Goal: Task Accomplishment & Management: Manage account settings

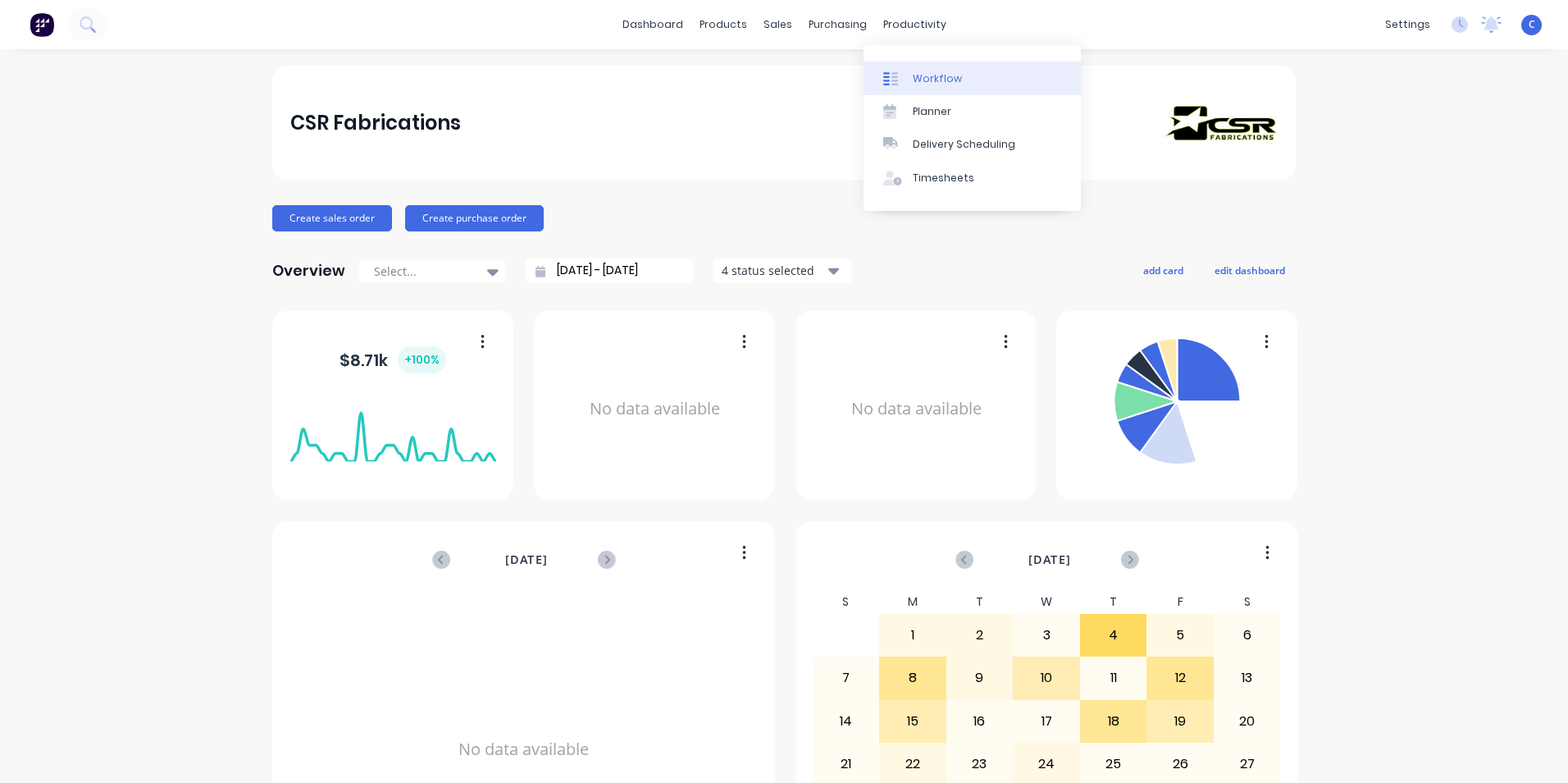
click at [932, 78] on div "Workflow" at bounding box center [938, 78] width 49 height 15
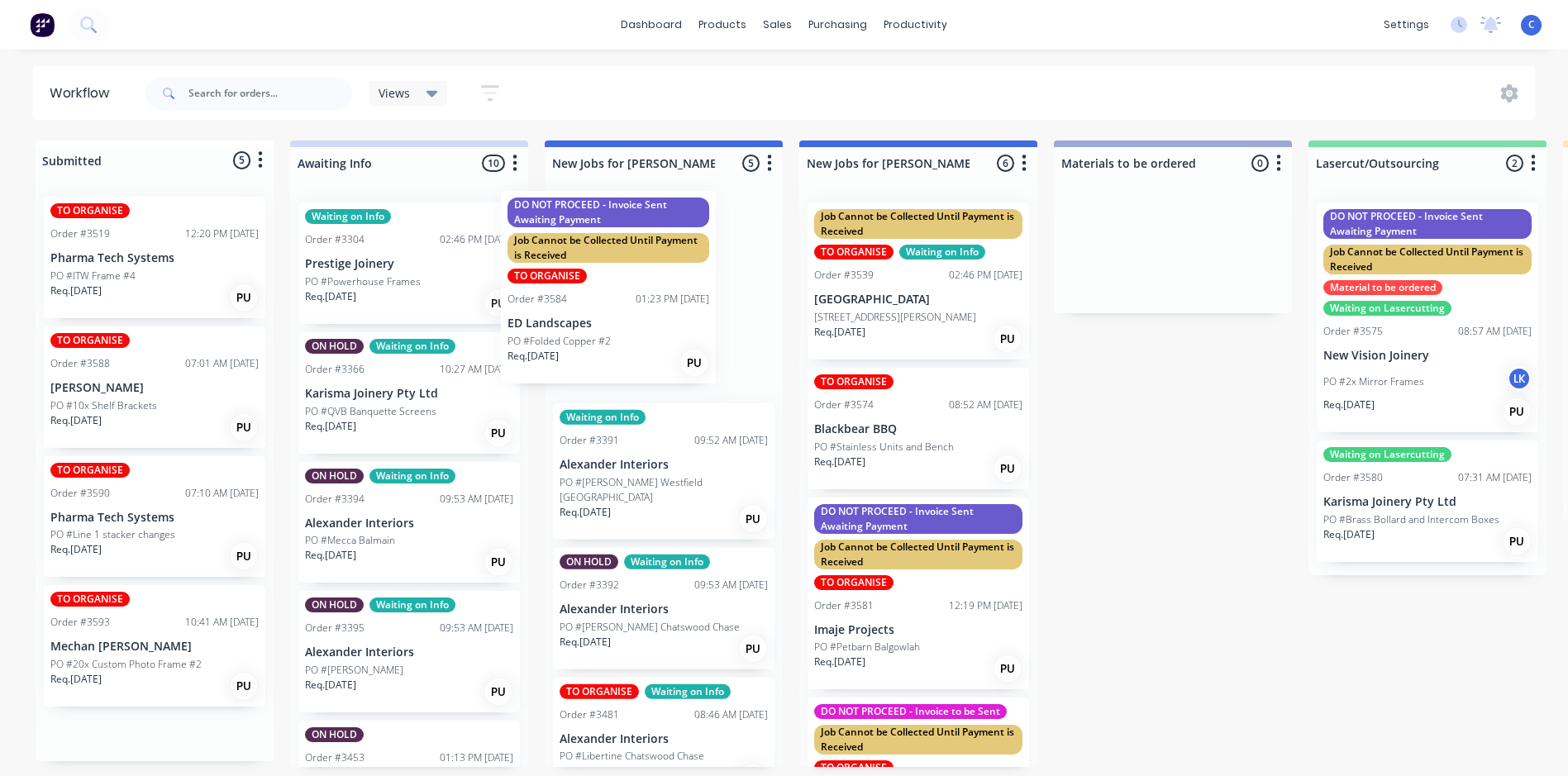
drag, startPoint x: 139, startPoint y: 457, endPoint x: 603, endPoint y: 315, distance: 485.2
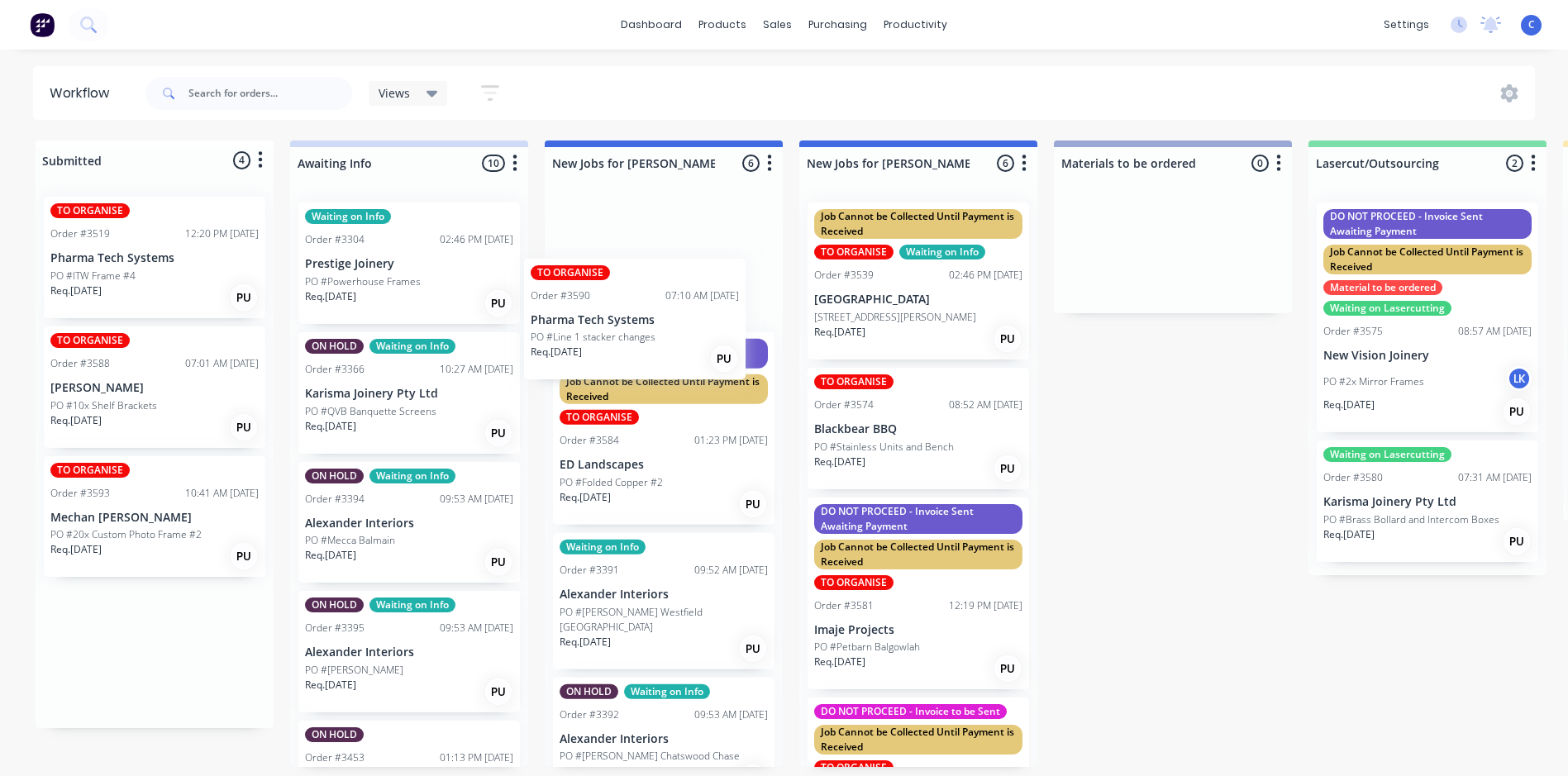
drag, startPoint x: 123, startPoint y: 531, endPoint x: 612, endPoint y: 324, distance: 531.0
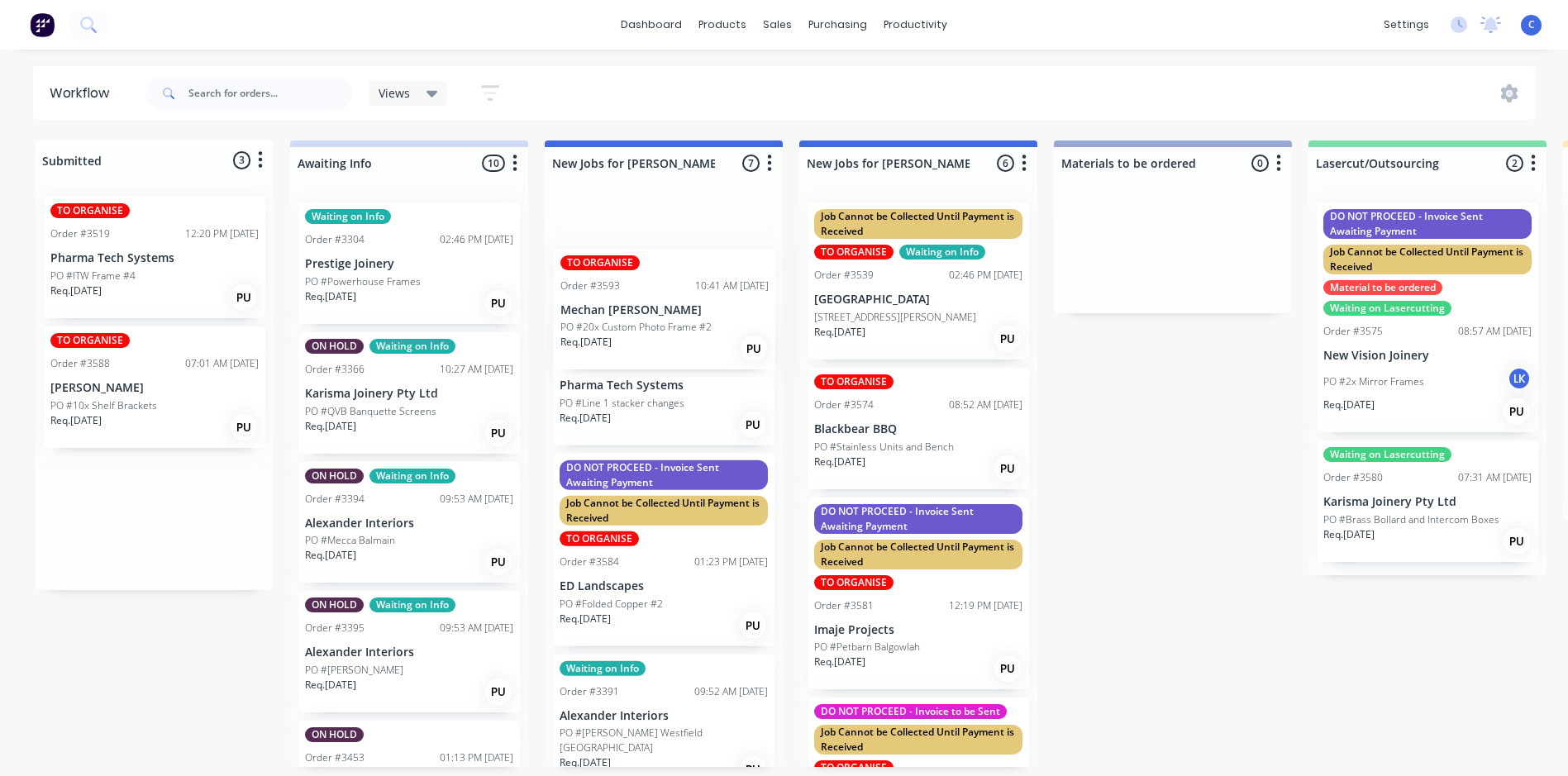
drag, startPoint x: 119, startPoint y: 532, endPoint x: 635, endPoint y: 320, distance: 557.9
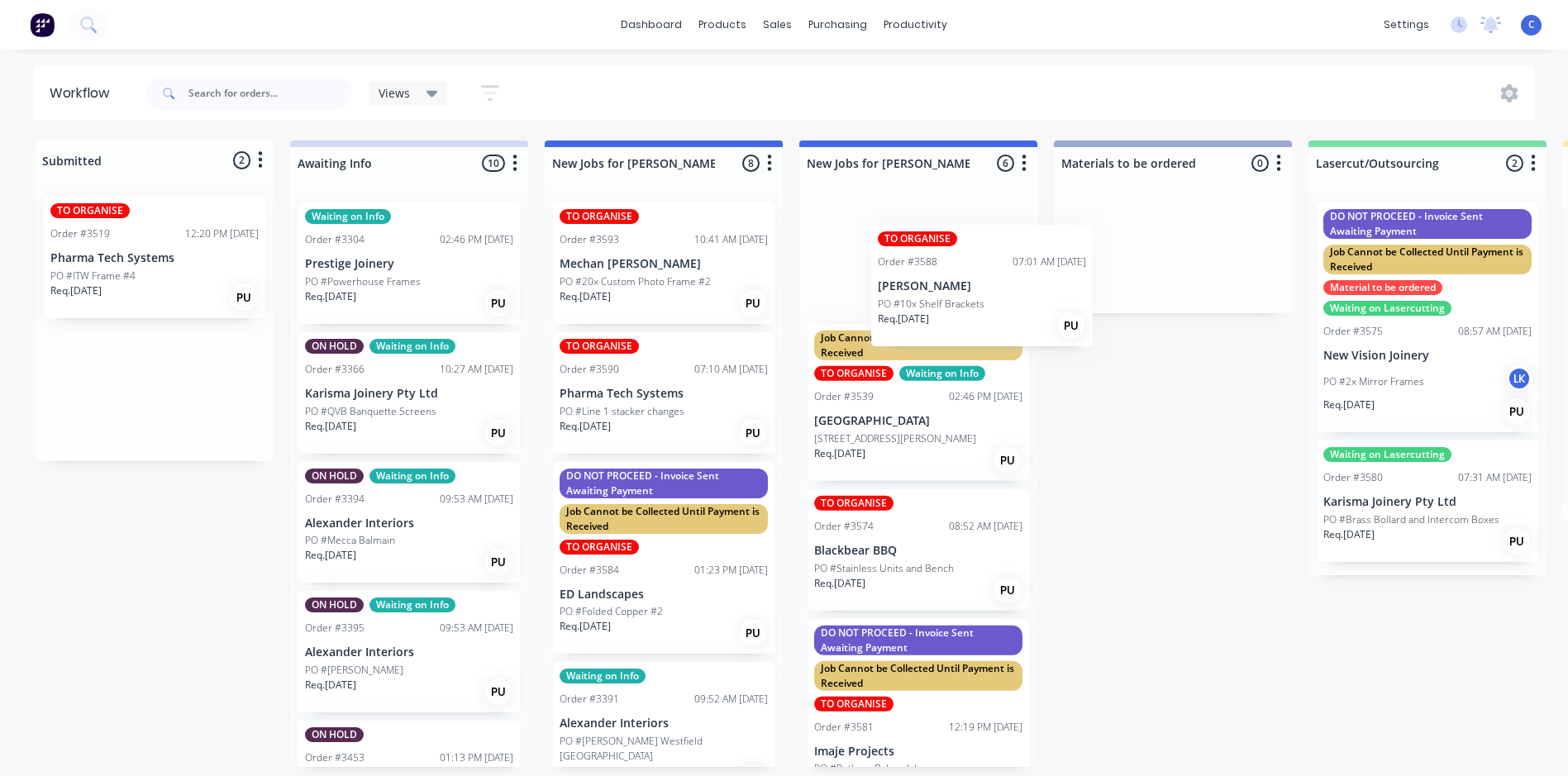
drag, startPoint x: 155, startPoint y: 411, endPoint x: 933, endPoint y: 301, distance: 785.7
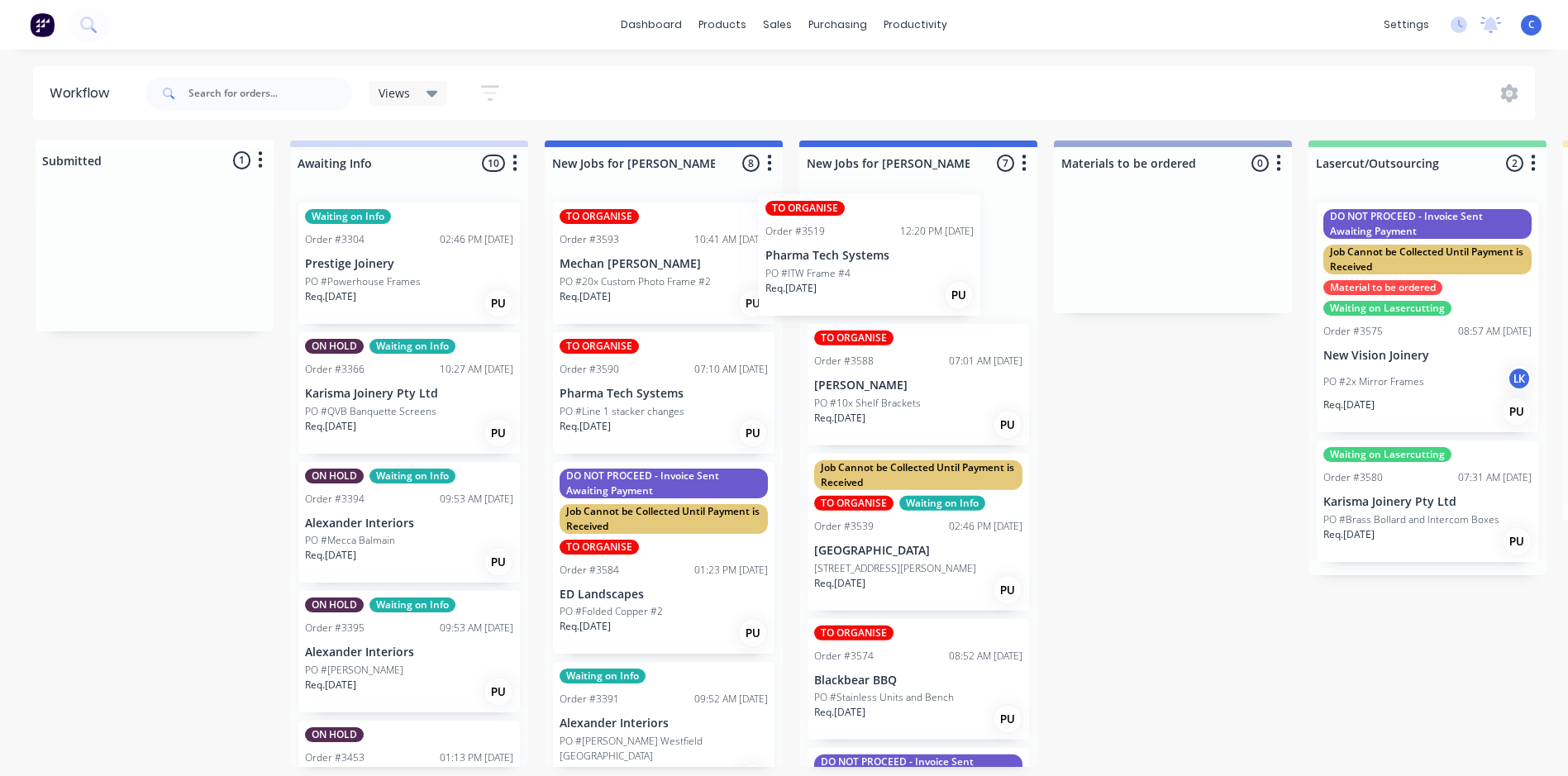
drag, startPoint x: 161, startPoint y: 274, endPoint x: 885, endPoint y: 272, distance: 724.0
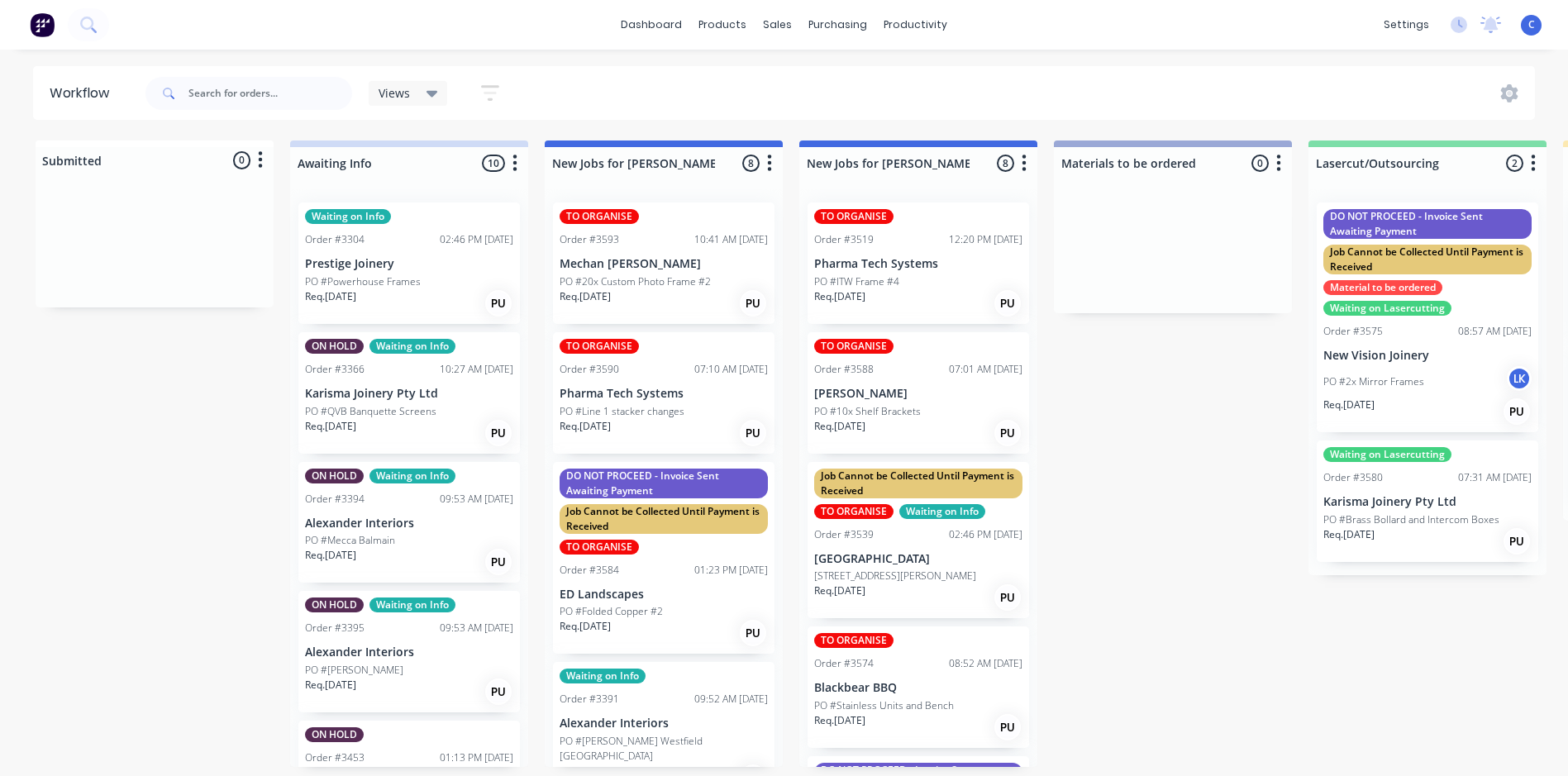
click at [879, 279] on p "PO #ITW Frame #4" at bounding box center [857, 281] width 86 height 15
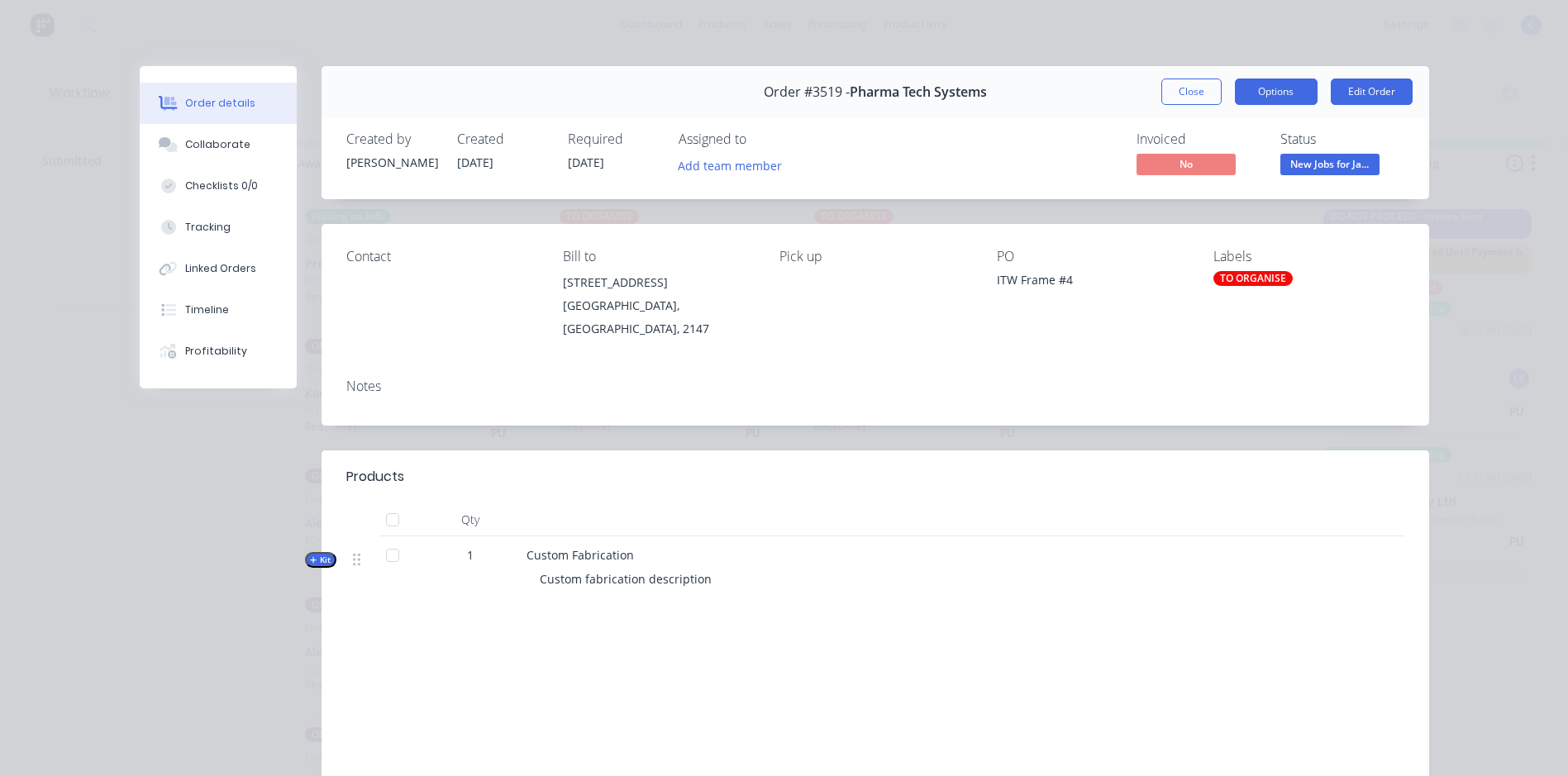
click at [1273, 91] on button "Options" at bounding box center [1276, 91] width 83 height 27
click at [876, 86] on span "Pharma Tech Systems" at bounding box center [918, 92] width 137 height 16
drag, startPoint x: 876, startPoint y: 87, endPoint x: 800, endPoint y: 92, distance: 76.2
click at [800, 92] on div "Order #3519 - Pharma Tech Systems" at bounding box center [876, 92] width 223 height 49
drag, startPoint x: 800, startPoint y: 92, endPoint x: 962, endPoint y: 95, distance: 162.0
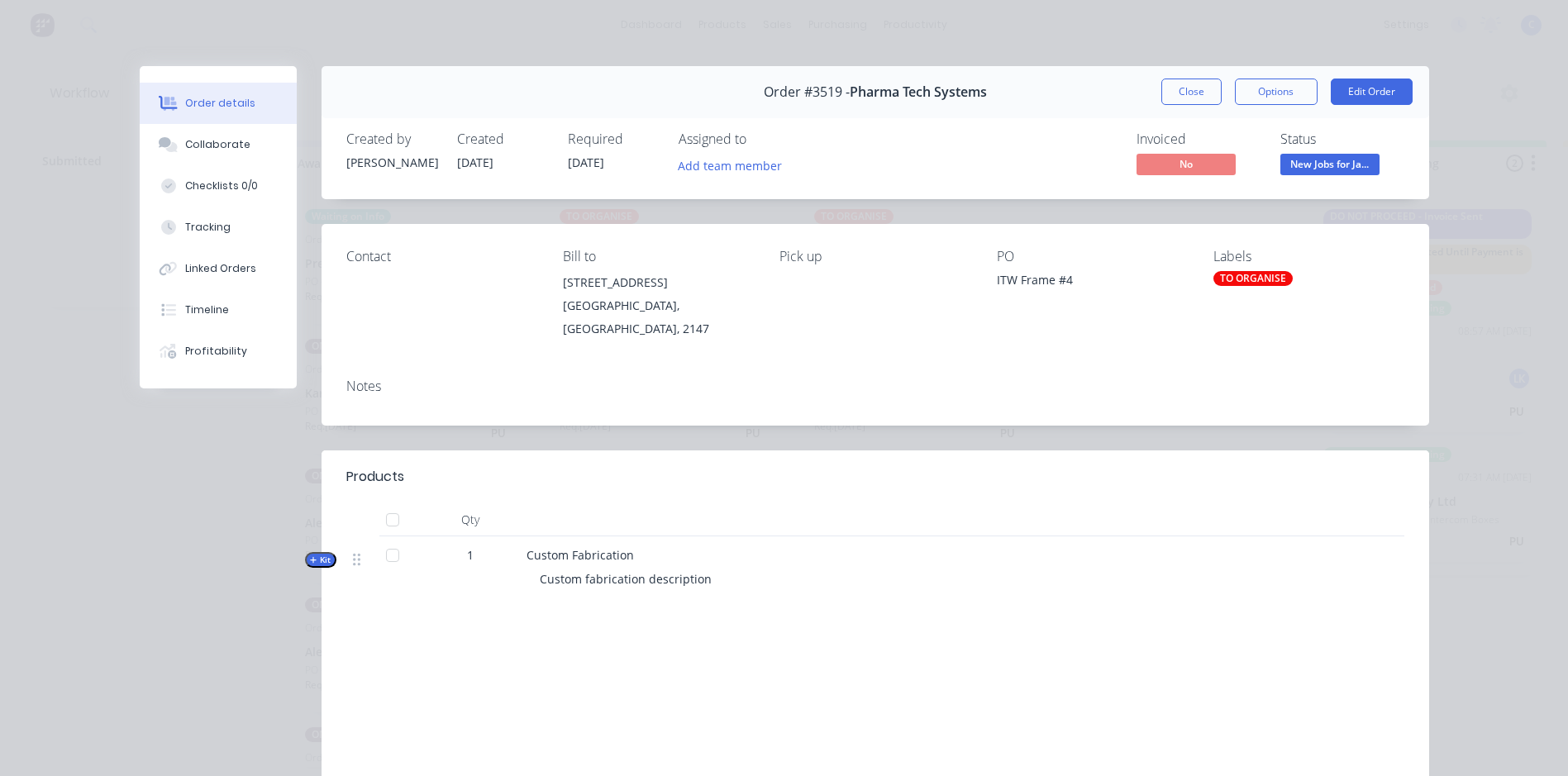
click at [961, 94] on span "Pharma Tech Systems" at bounding box center [918, 92] width 137 height 16
click at [921, 224] on div "Contact Bill to [STREET_ADDRESS] Pick up PO ITW Frame #4 Labels TO ORGANISE" at bounding box center [876, 295] width 1108 height 142
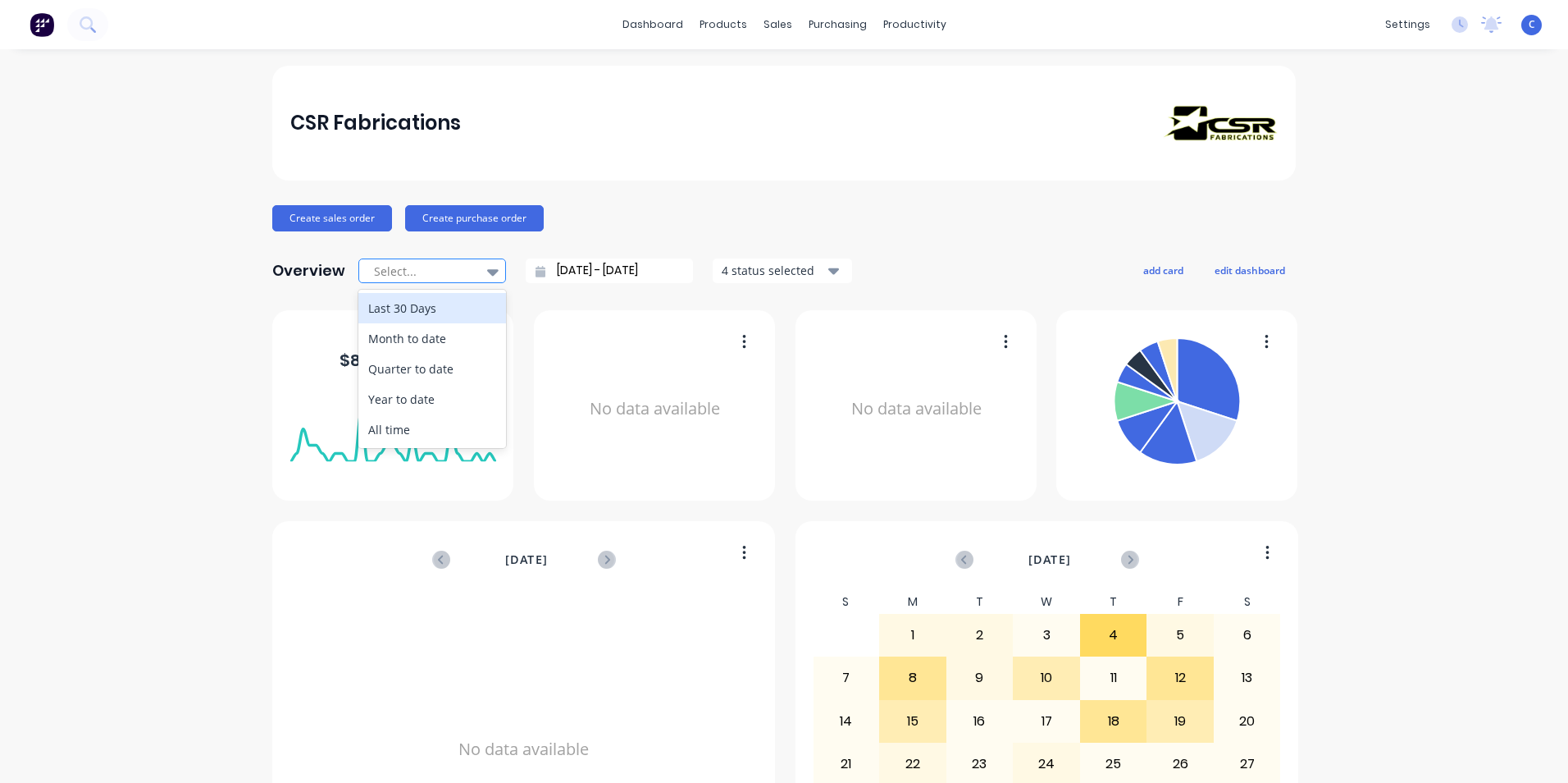
click at [487, 269] on icon at bounding box center [493, 272] width 12 height 6
click at [409, 373] on div "Quarter to date" at bounding box center [432, 368] width 148 height 30
type input "[DATE] - [DATE]"
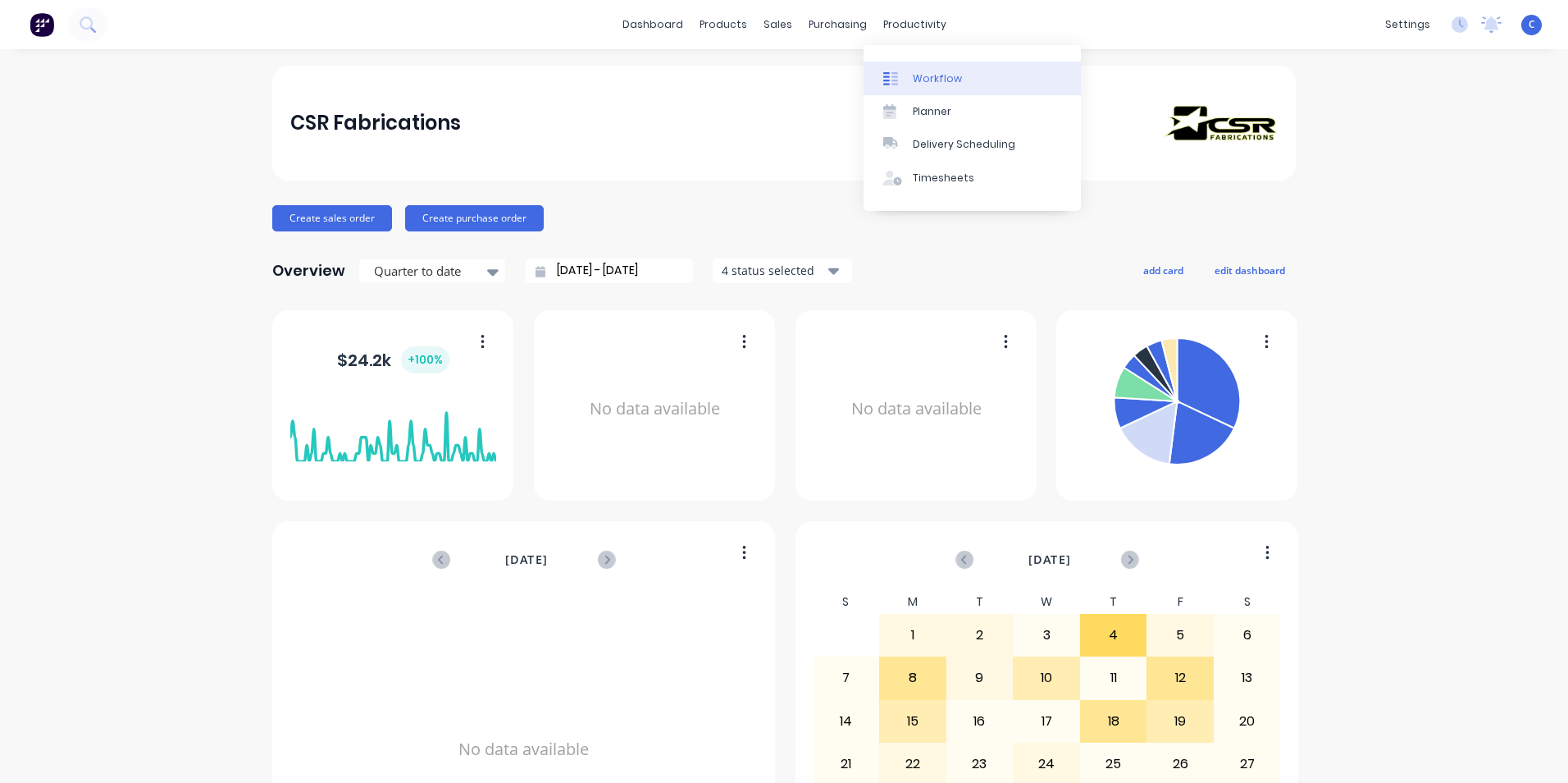
click at [923, 77] on div "Workflow" at bounding box center [938, 78] width 49 height 15
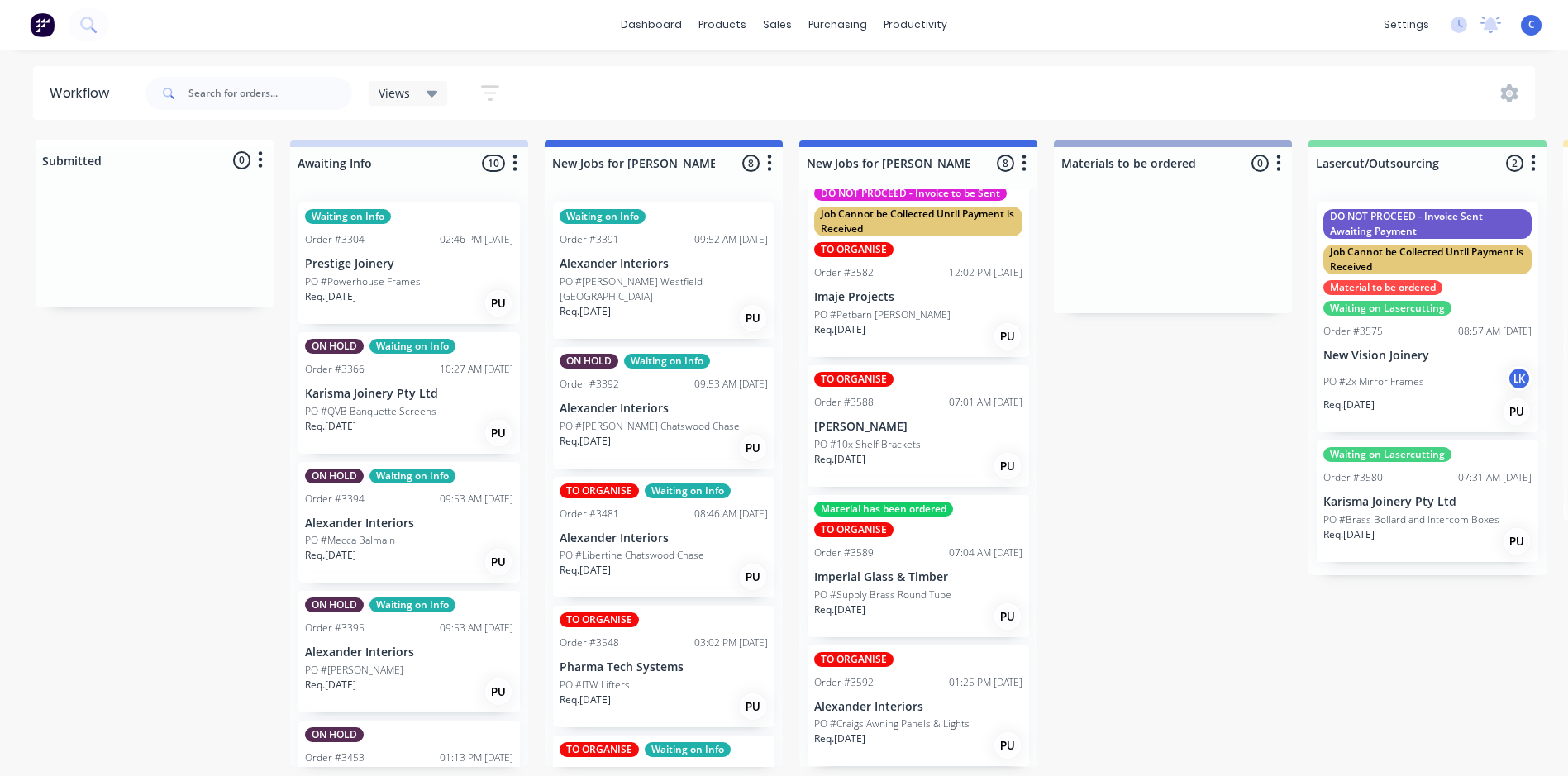
click at [1527, 26] on div "C CSR Fabrications Cass Administrator Profile Sign out" at bounding box center [1531, 25] width 20 height 20
click at [1496, 29] on icon at bounding box center [1492, 23] width 15 height 13
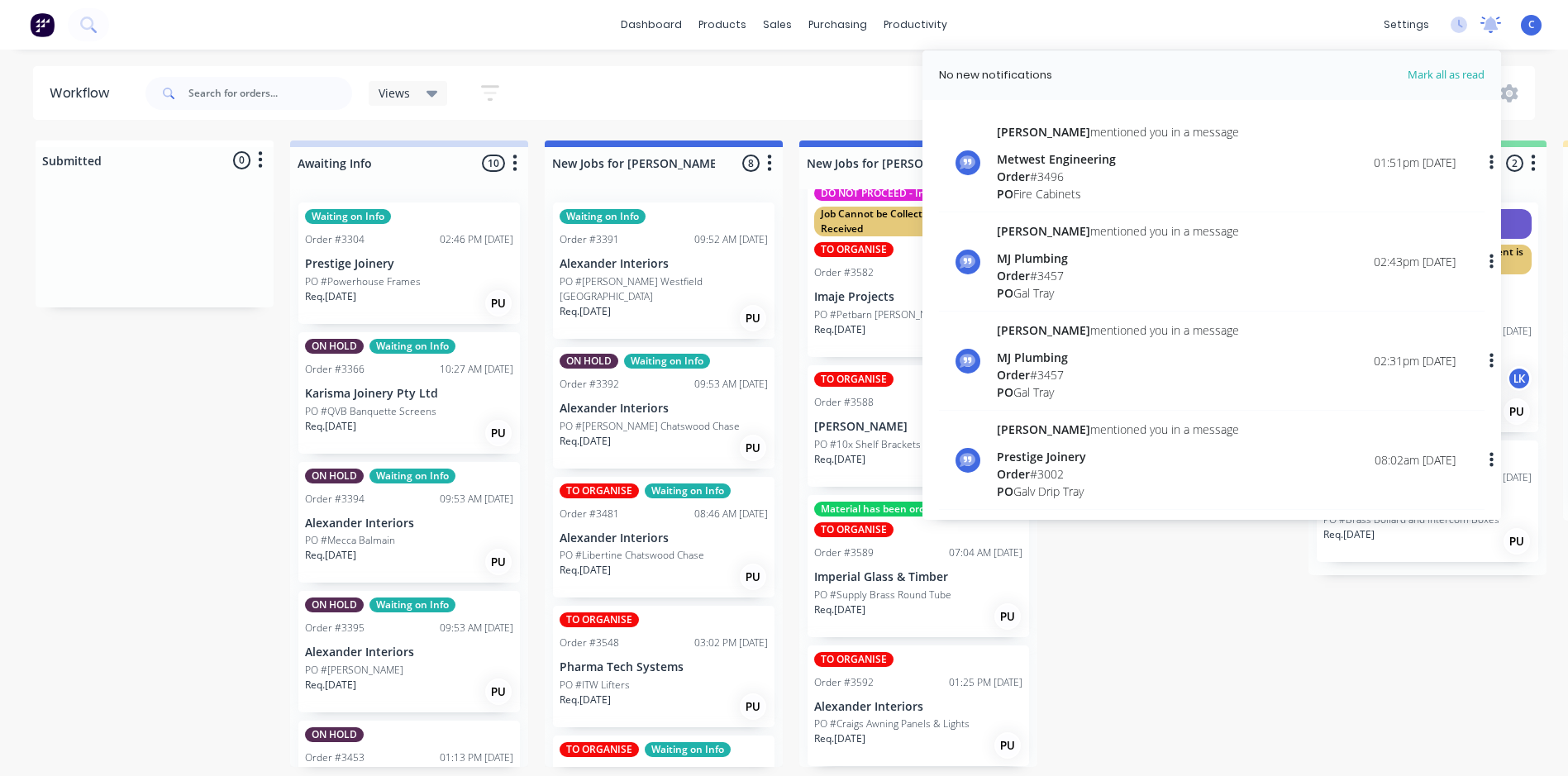
click at [1494, 26] on icon at bounding box center [1492, 23] width 15 height 13
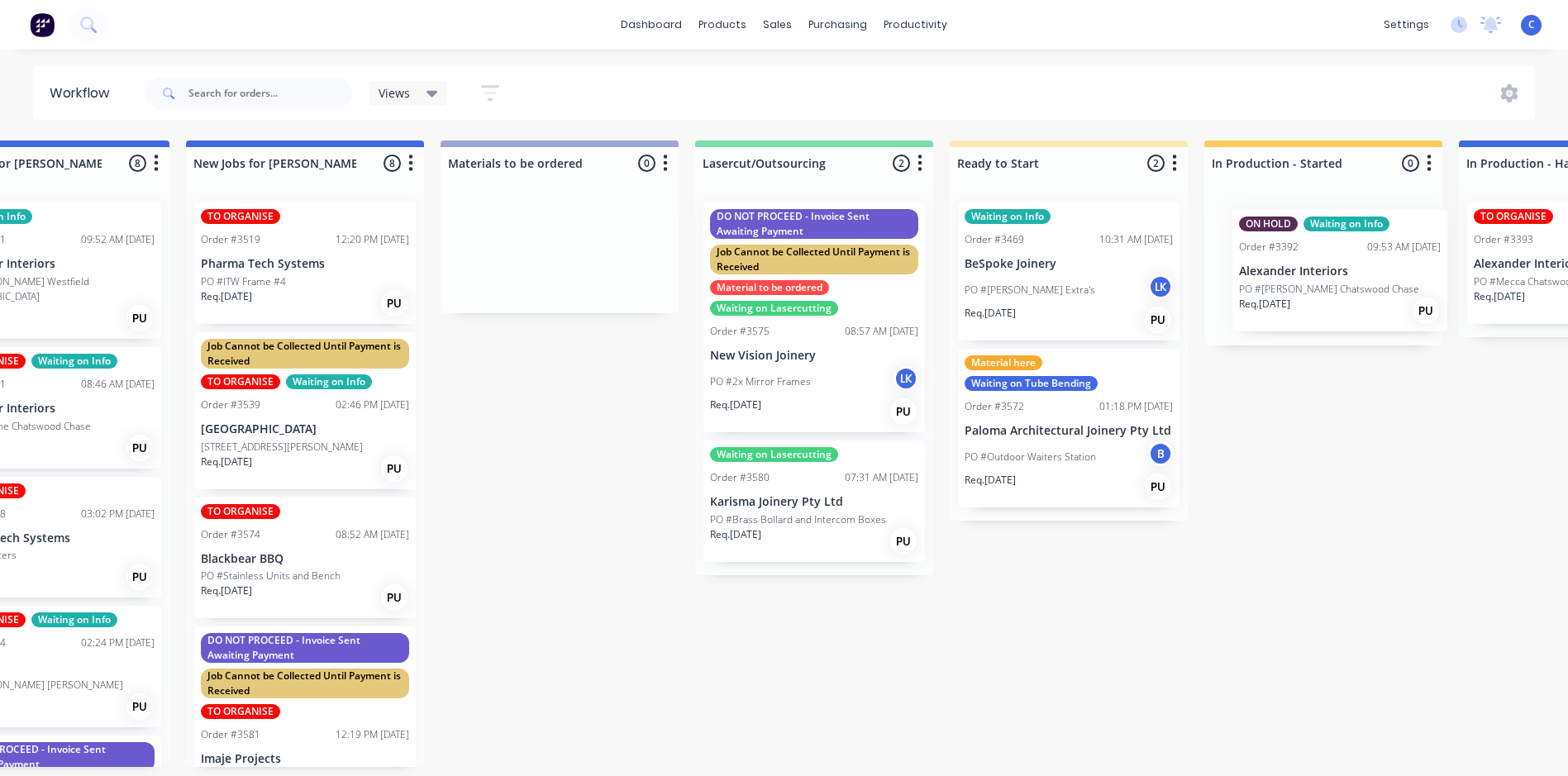
drag, startPoint x: 642, startPoint y: 405, endPoint x: 1327, endPoint y: 281, distance: 696.1
click at [1327, 281] on div "Submitted 0 Status colour #FFFFFF hex #FFFFFF Save Cancel Summaries Total order…" at bounding box center [1591, 453] width 4435 height 626
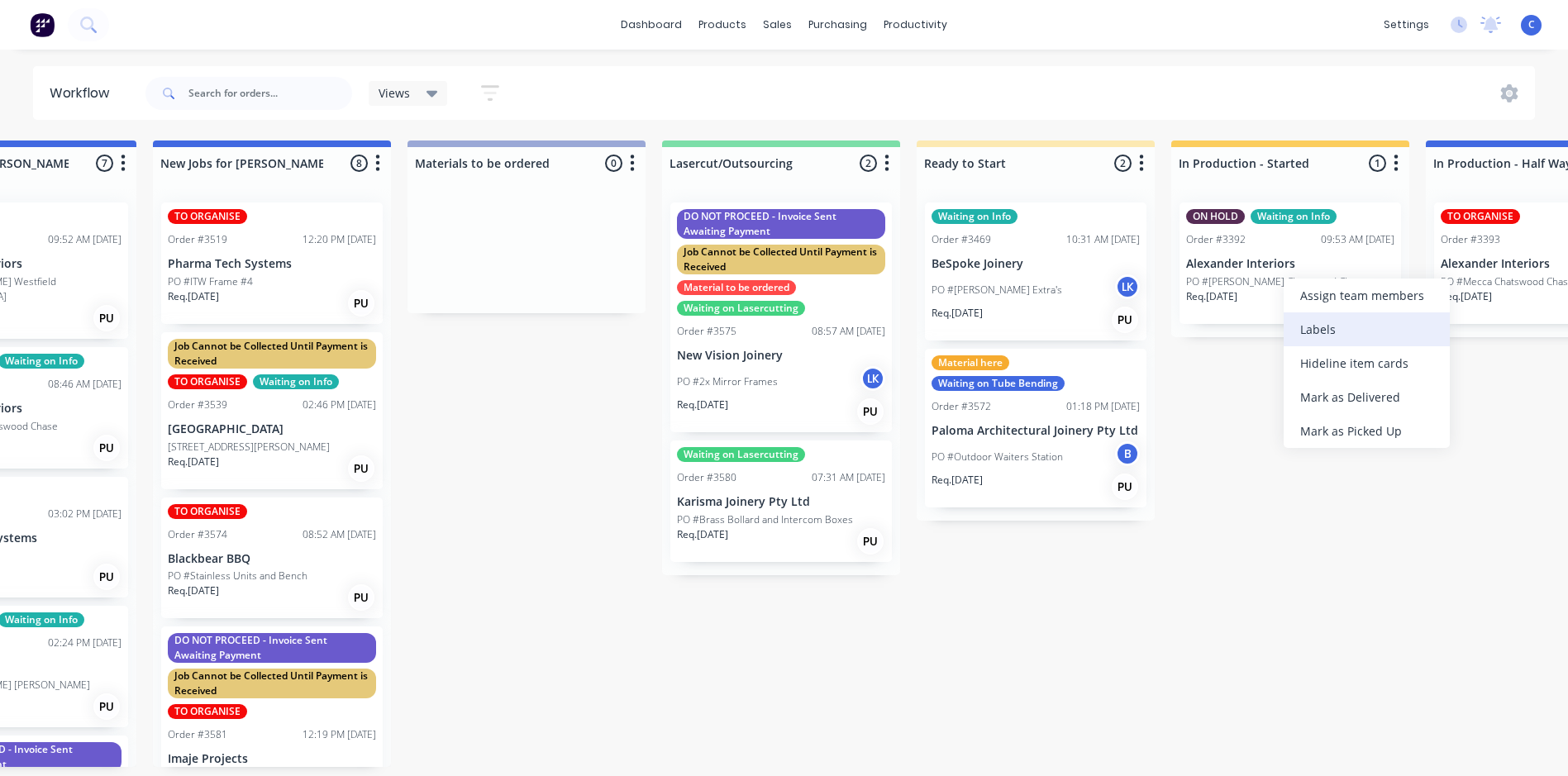
click at [1310, 324] on div "Labels" at bounding box center [1367, 329] width 166 height 34
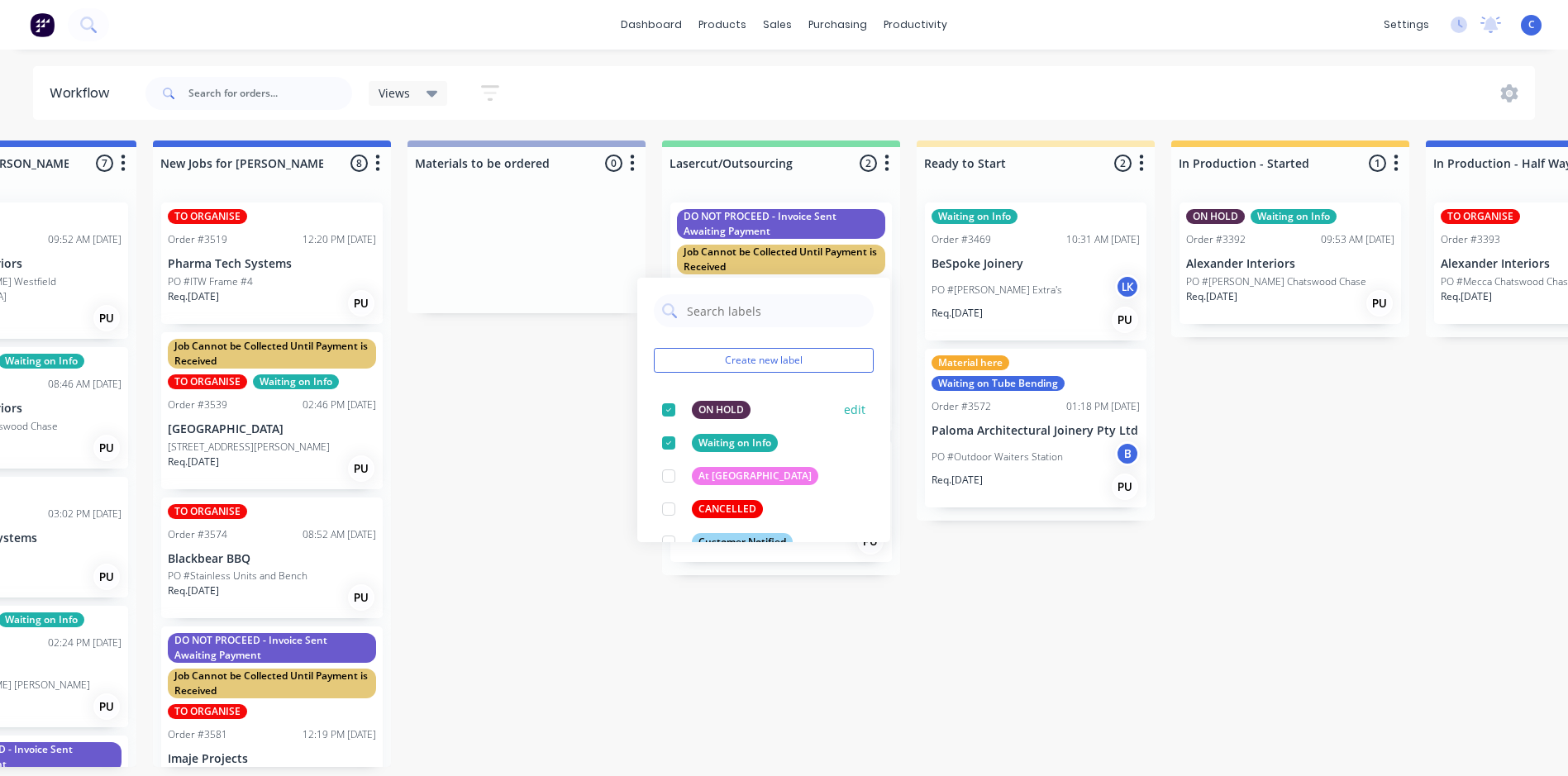
click at [669, 408] on div at bounding box center [669, 410] width 33 height 33
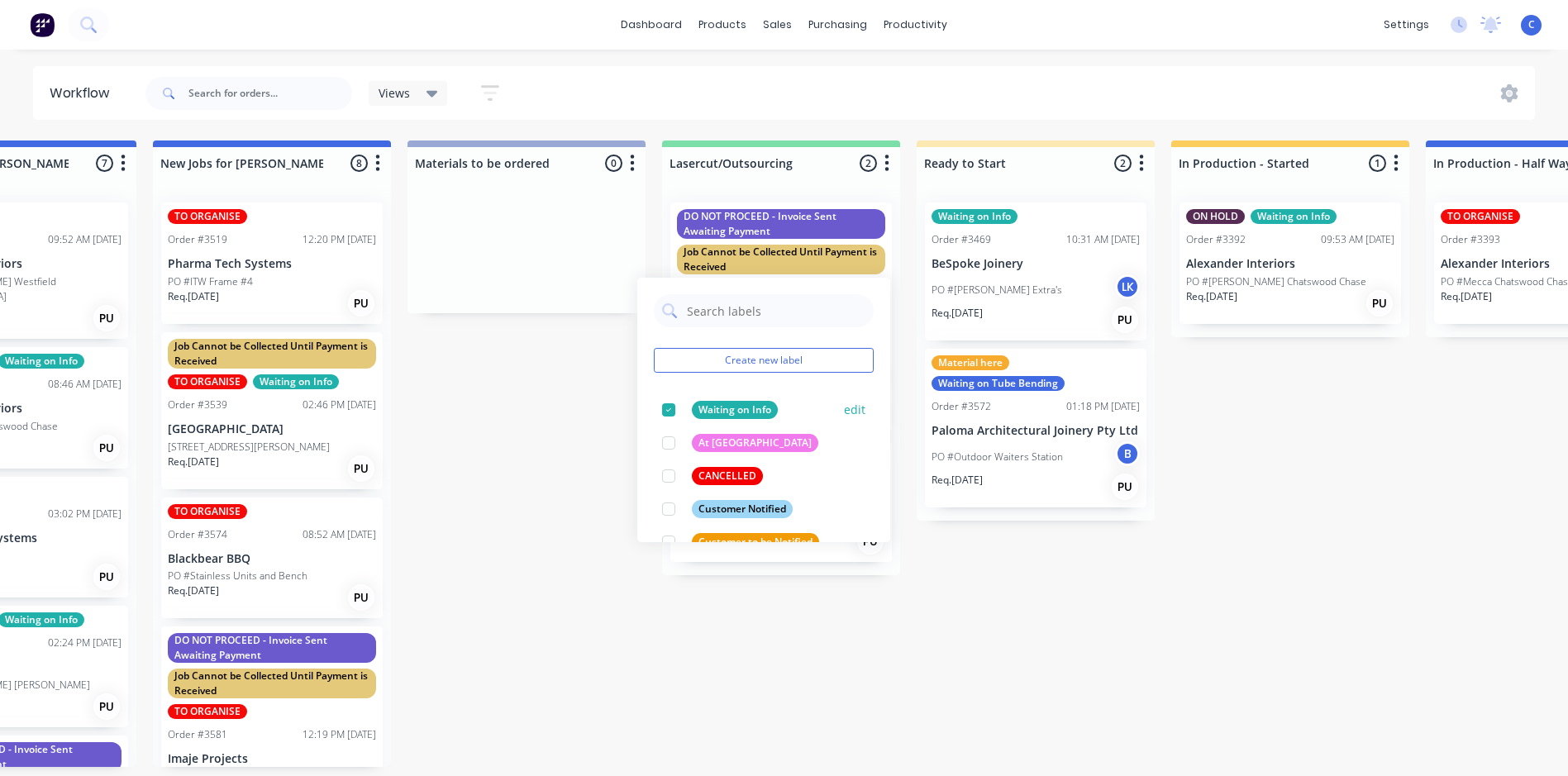
click at [670, 413] on div at bounding box center [669, 410] width 33 height 33
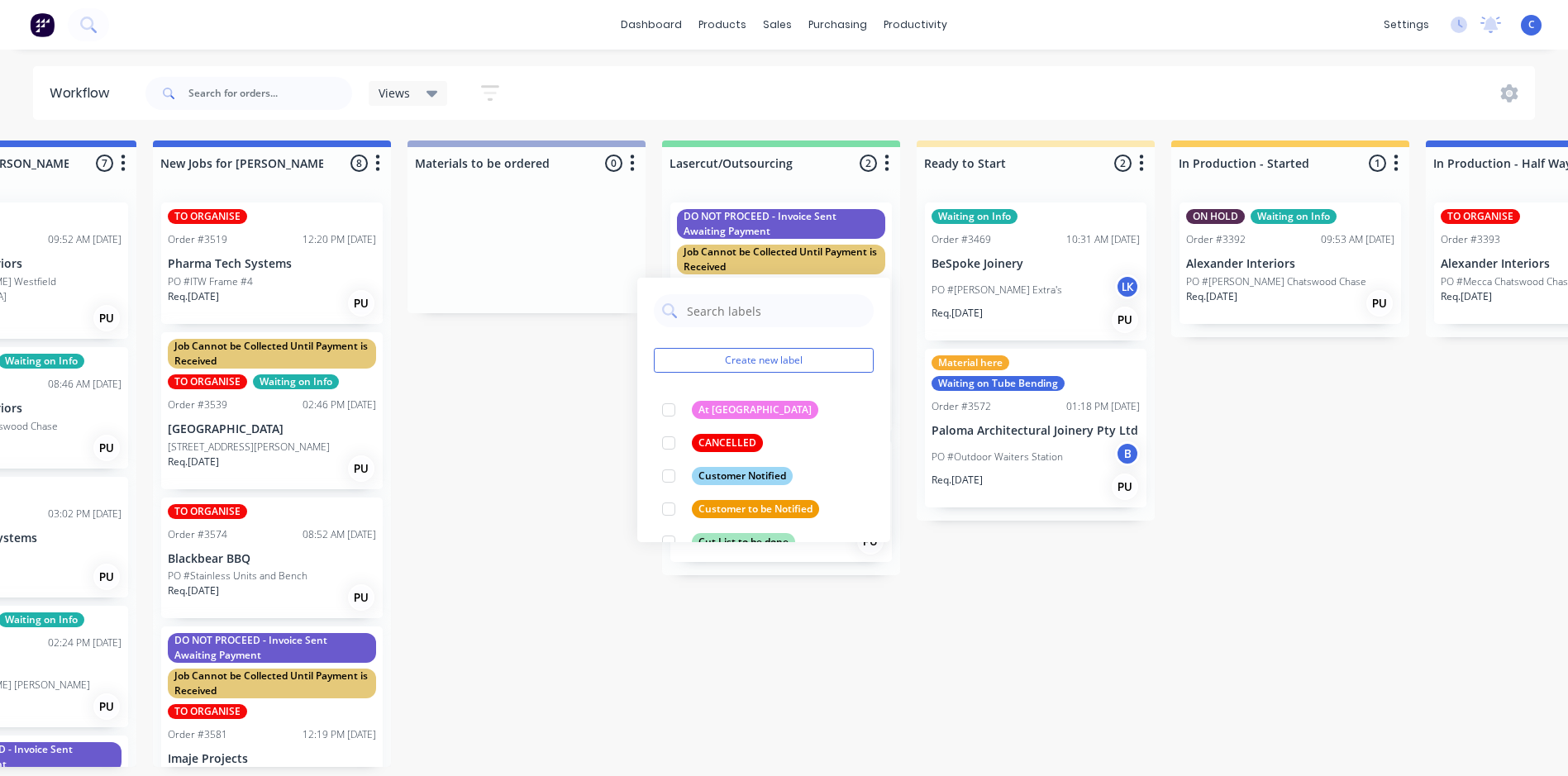
click at [1069, 577] on div "Submitted 0 Status colour #FFFFFF hex #FFFFFF Save Cancel Summaries Total order…" at bounding box center [1558, 453] width 4435 height 626
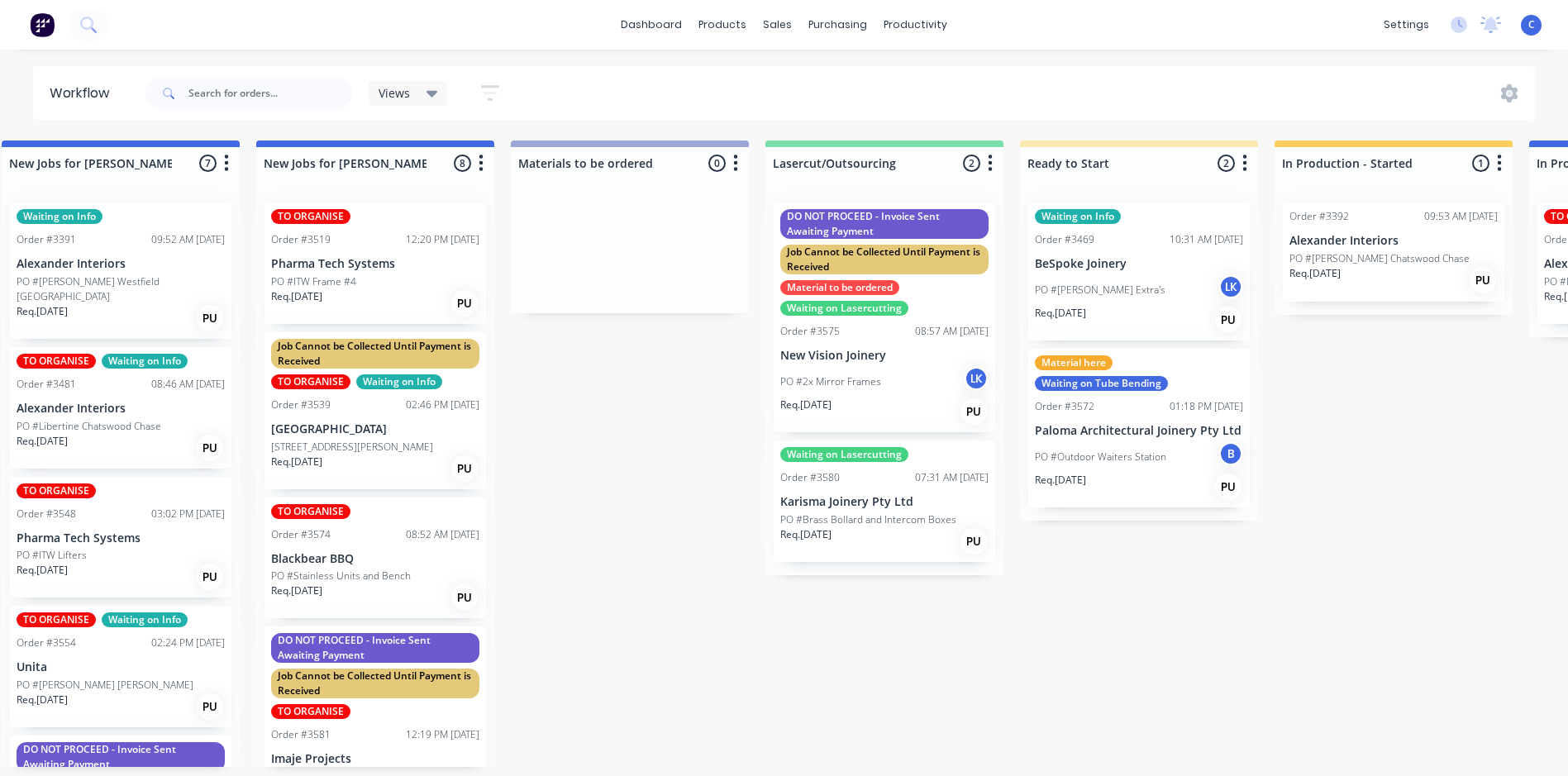
scroll to position [0, 145]
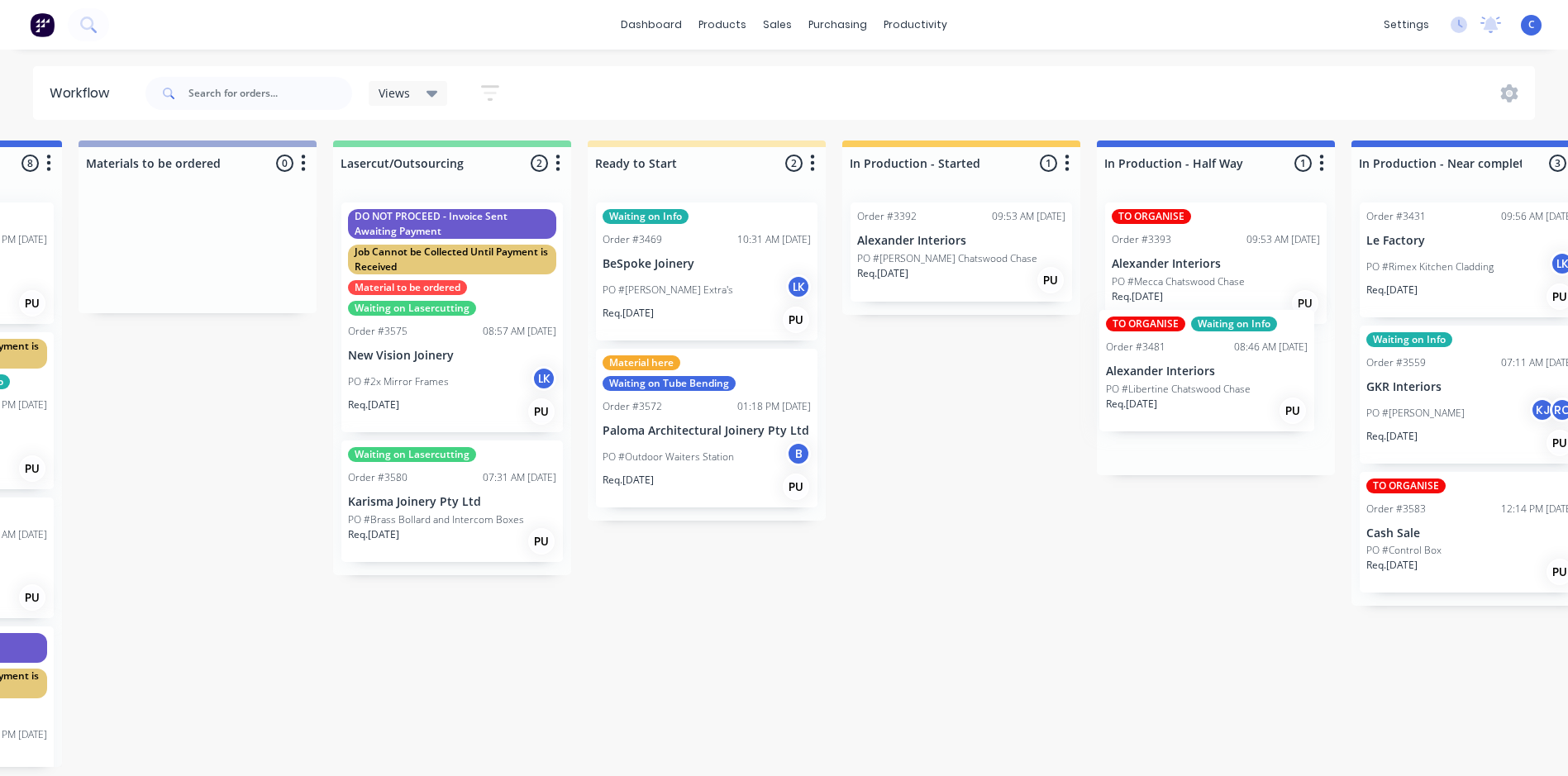
drag, startPoint x: 477, startPoint y: 421, endPoint x: 1173, endPoint y: 399, distance: 696.3
click at [1173, 399] on div "Submitted 0 Status colour #FFFFFF hex #FFFFFF Save Cancel Summaries Total order…" at bounding box center [1230, 453] width 4435 height 626
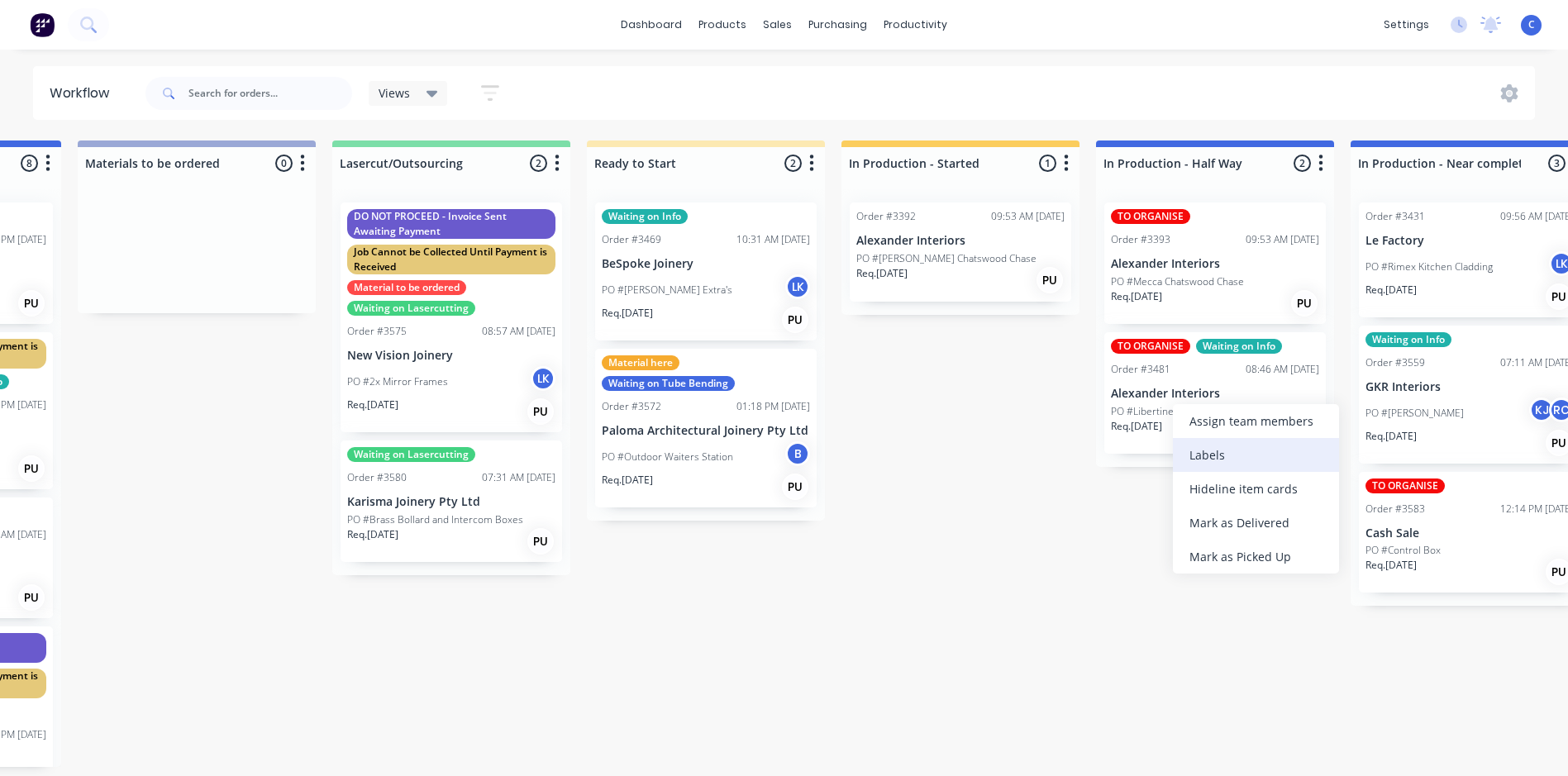
click at [1216, 452] on div "Labels" at bounding box center [1256, 454] width 166 height 34
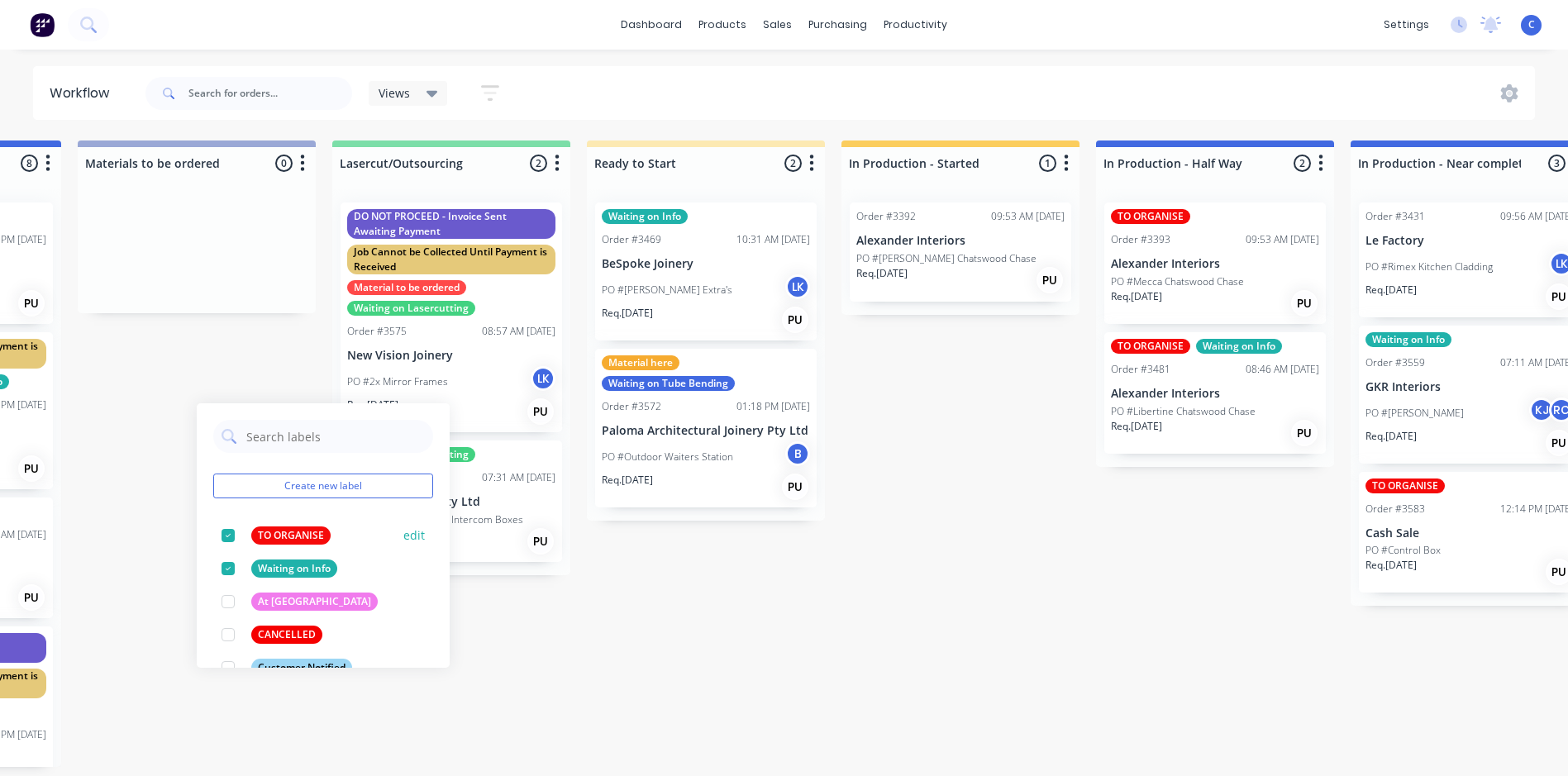
click at [237, 535] on div at bounding box center [228, 536] width 33 height 33
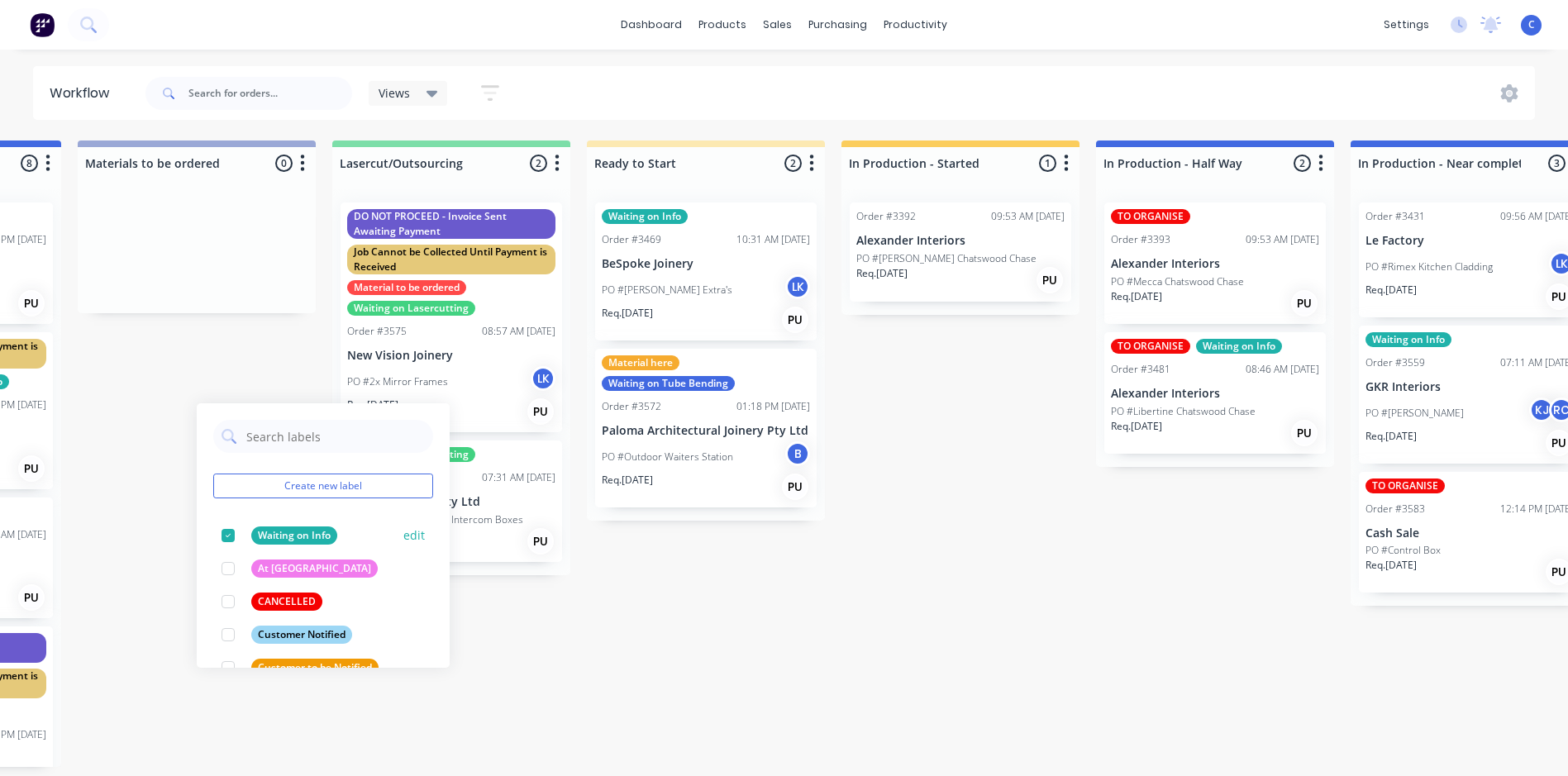
click at [225, 539] on div at bounding box center [228, 536] width 33 height 33
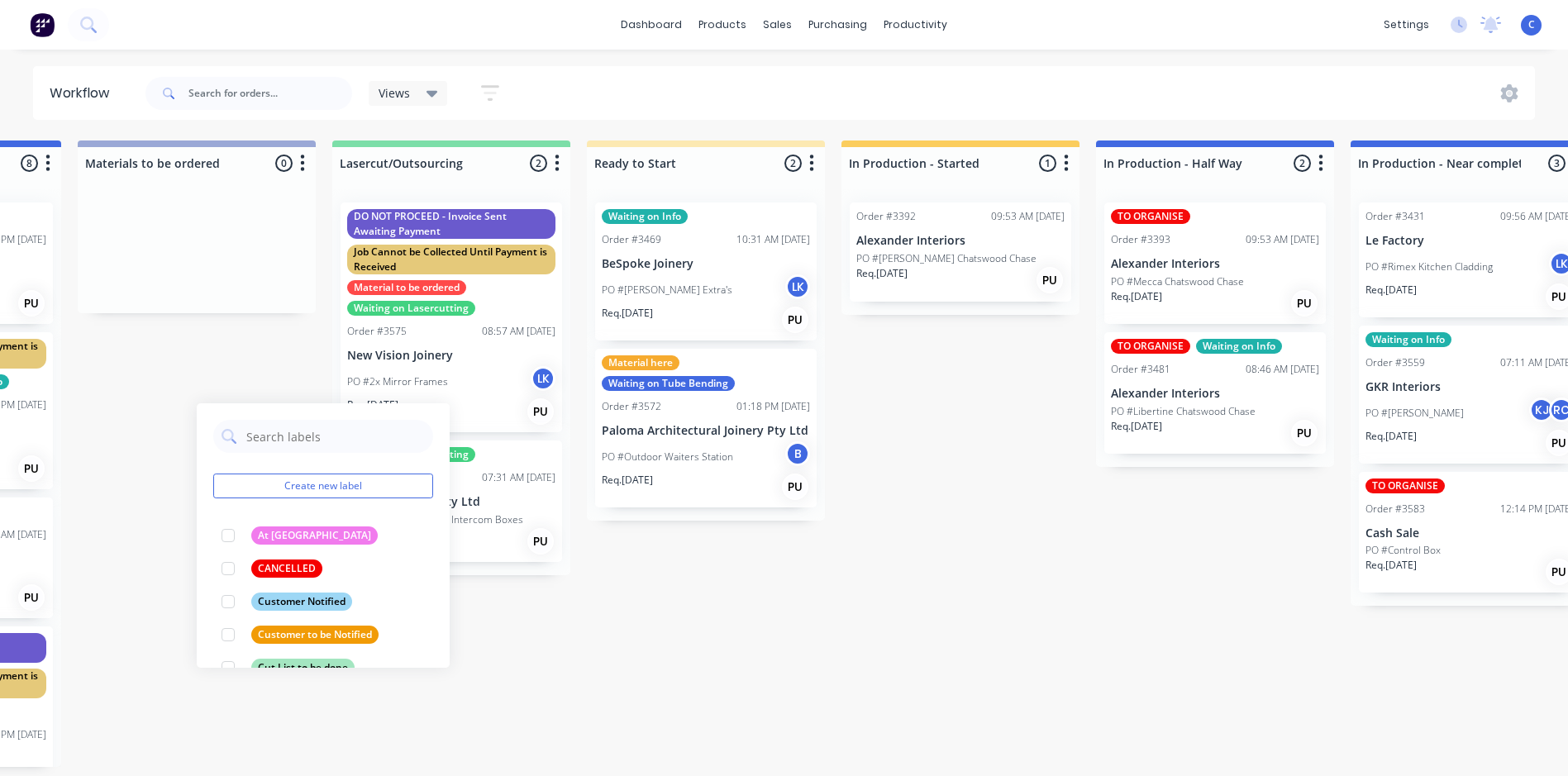
click at [1042, 522] on div "Submitted 0 Status colour #FFFFFF hex #FFFFFF Save Cancel Summaries Total order…" at bounding box center [1229, 453] width 4435 height 626
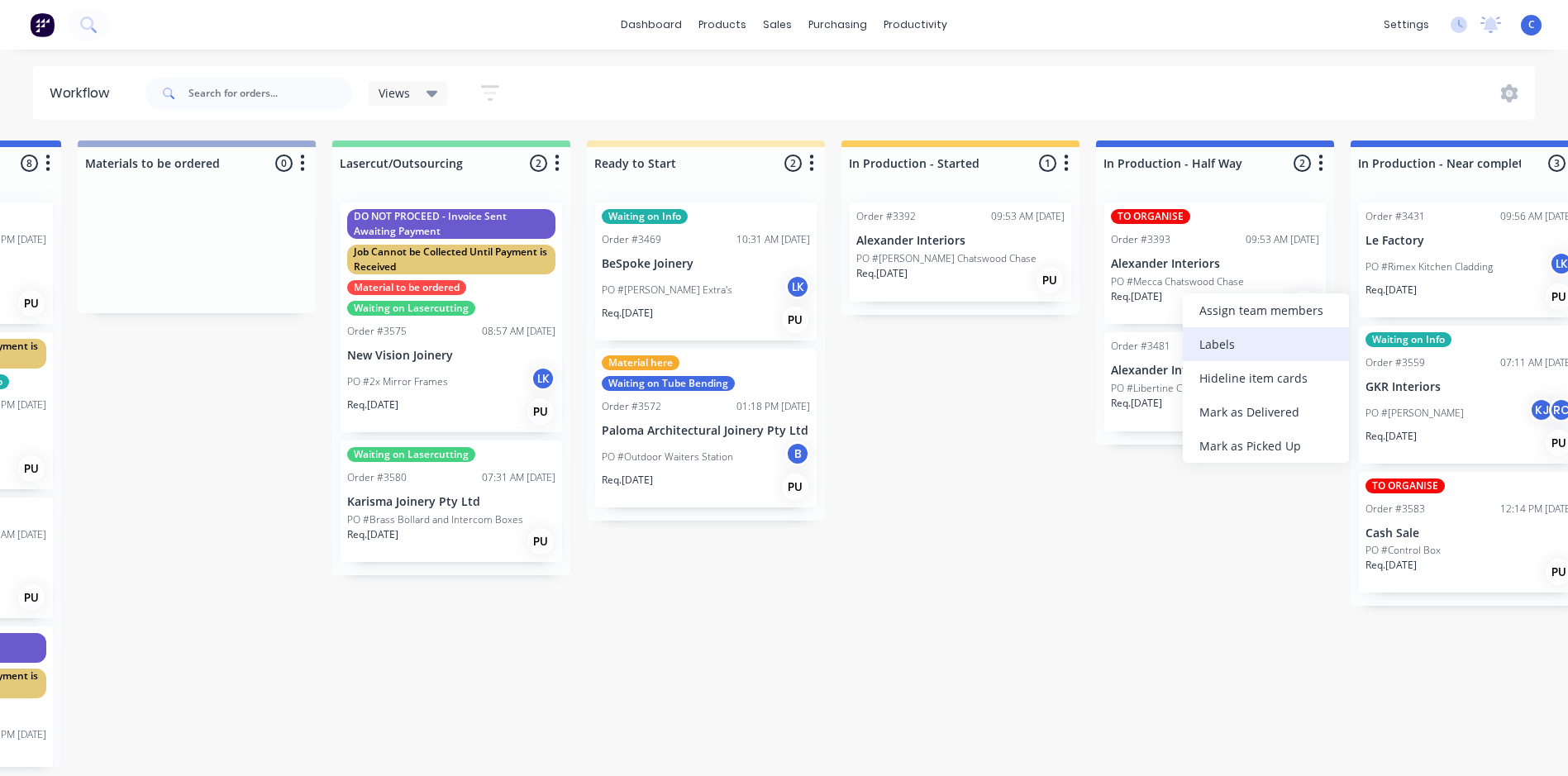
click at [1229, 341] on div "Labels" at bounding box center [1265, 344] width 166 height 34
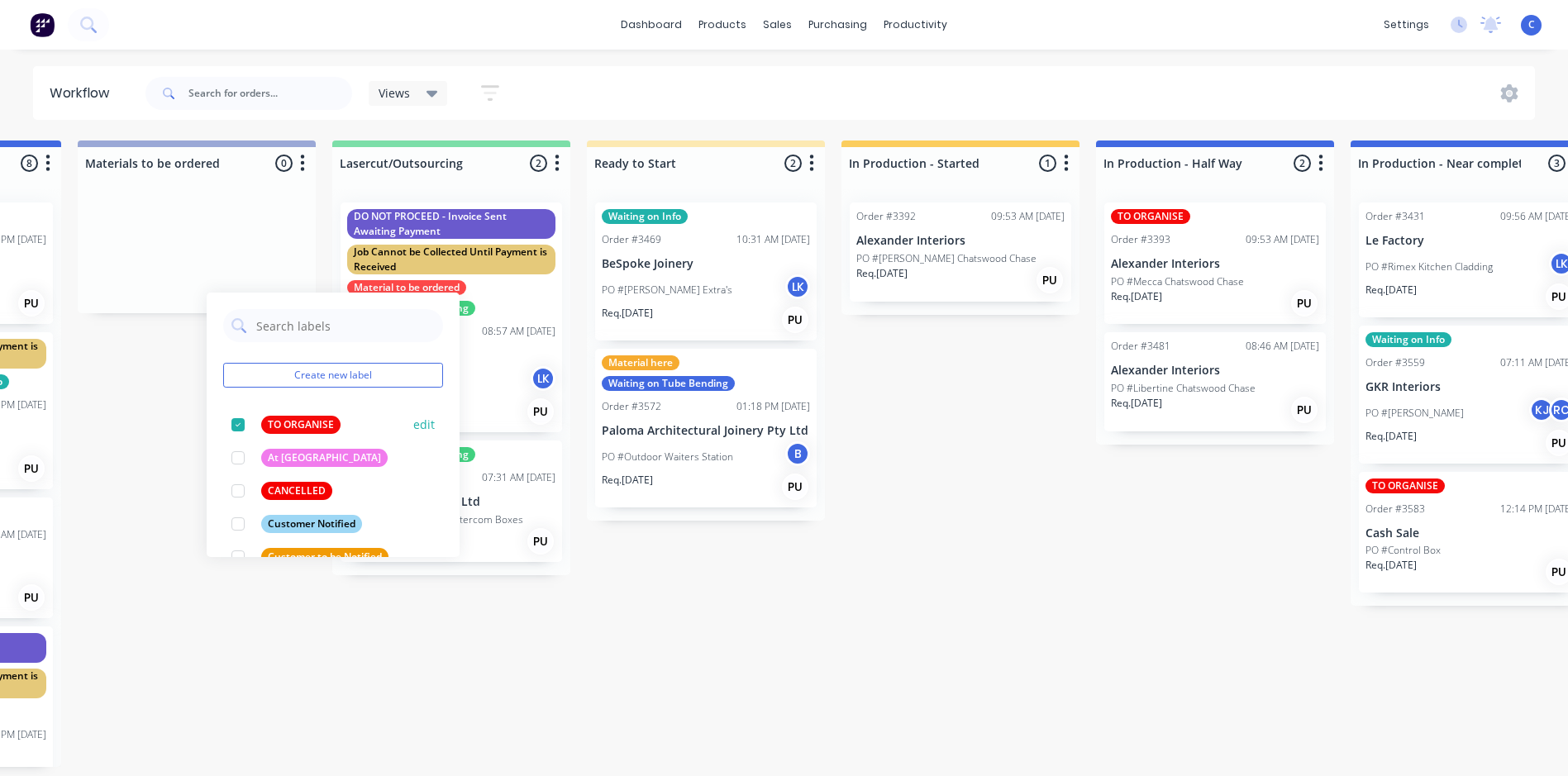
click at [233, 424] on div at bounding box center [238, 425] width 33 height 33
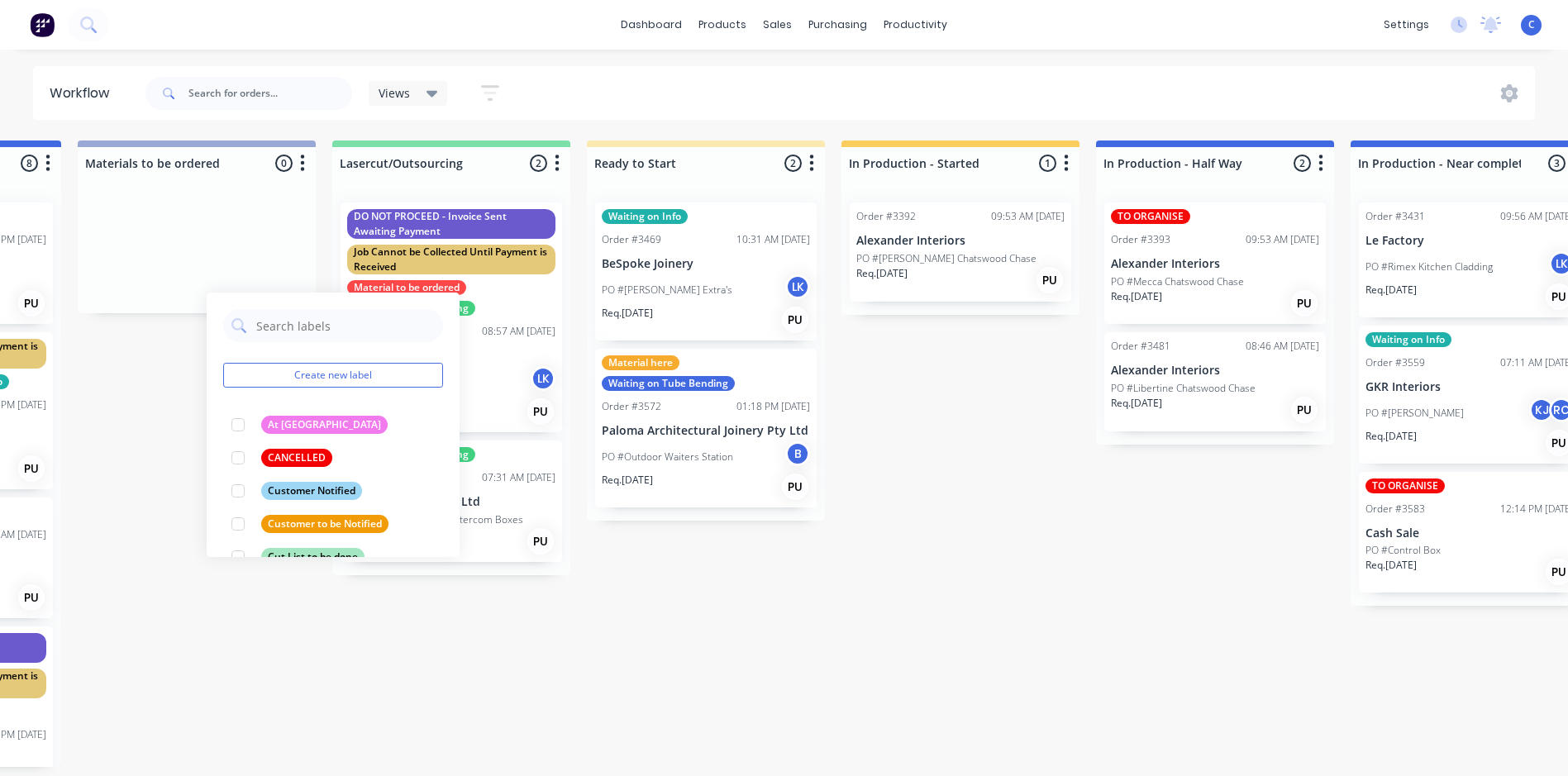
click at [1178, 505] on div "Submitted 0 Status colour #FFFFFF hex #FFFFFF Save Cancel Summaries Total order…" at bounding box center [1229, 453] width 4435 height 626
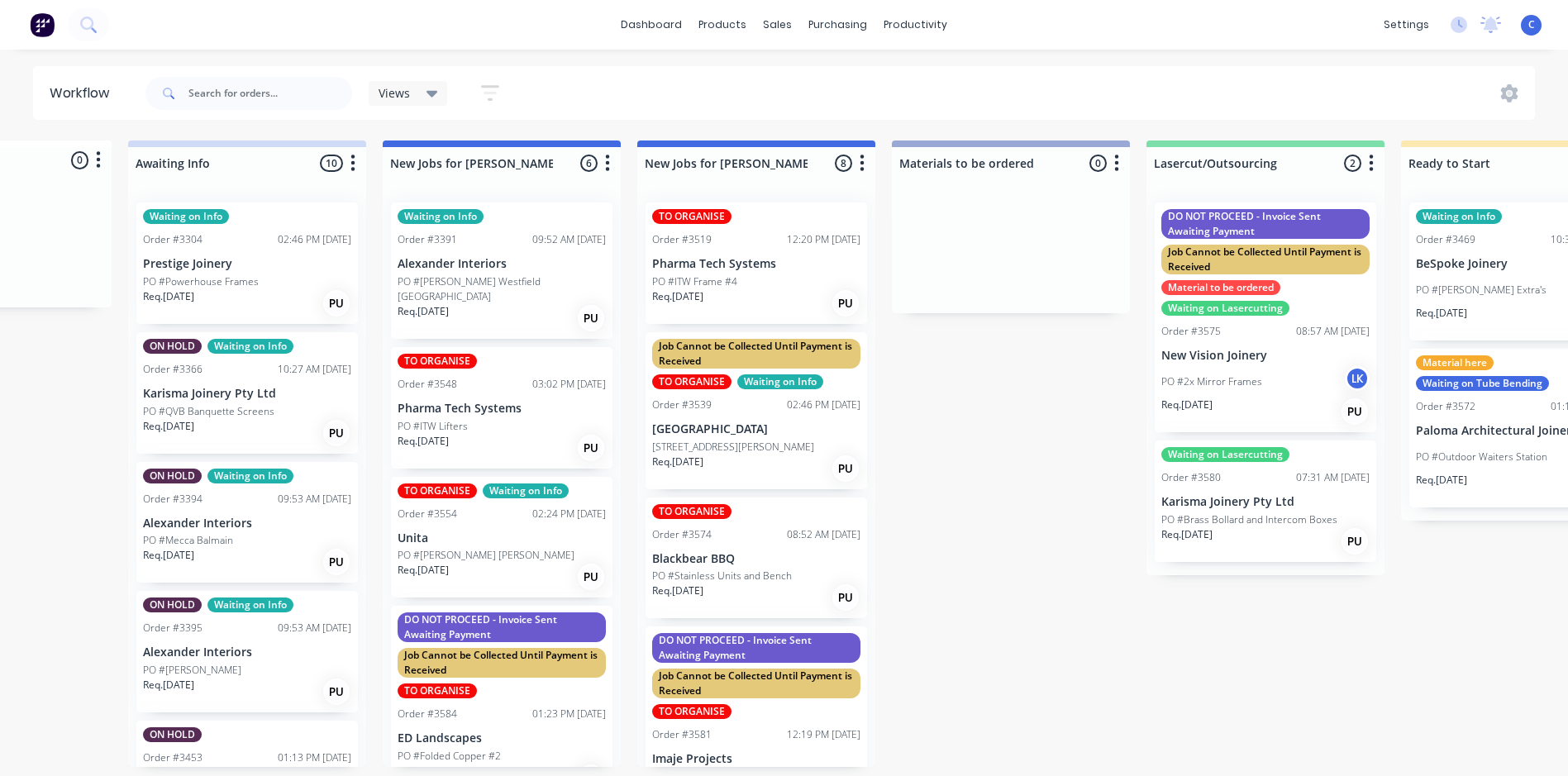
scroll to position [0, 155]
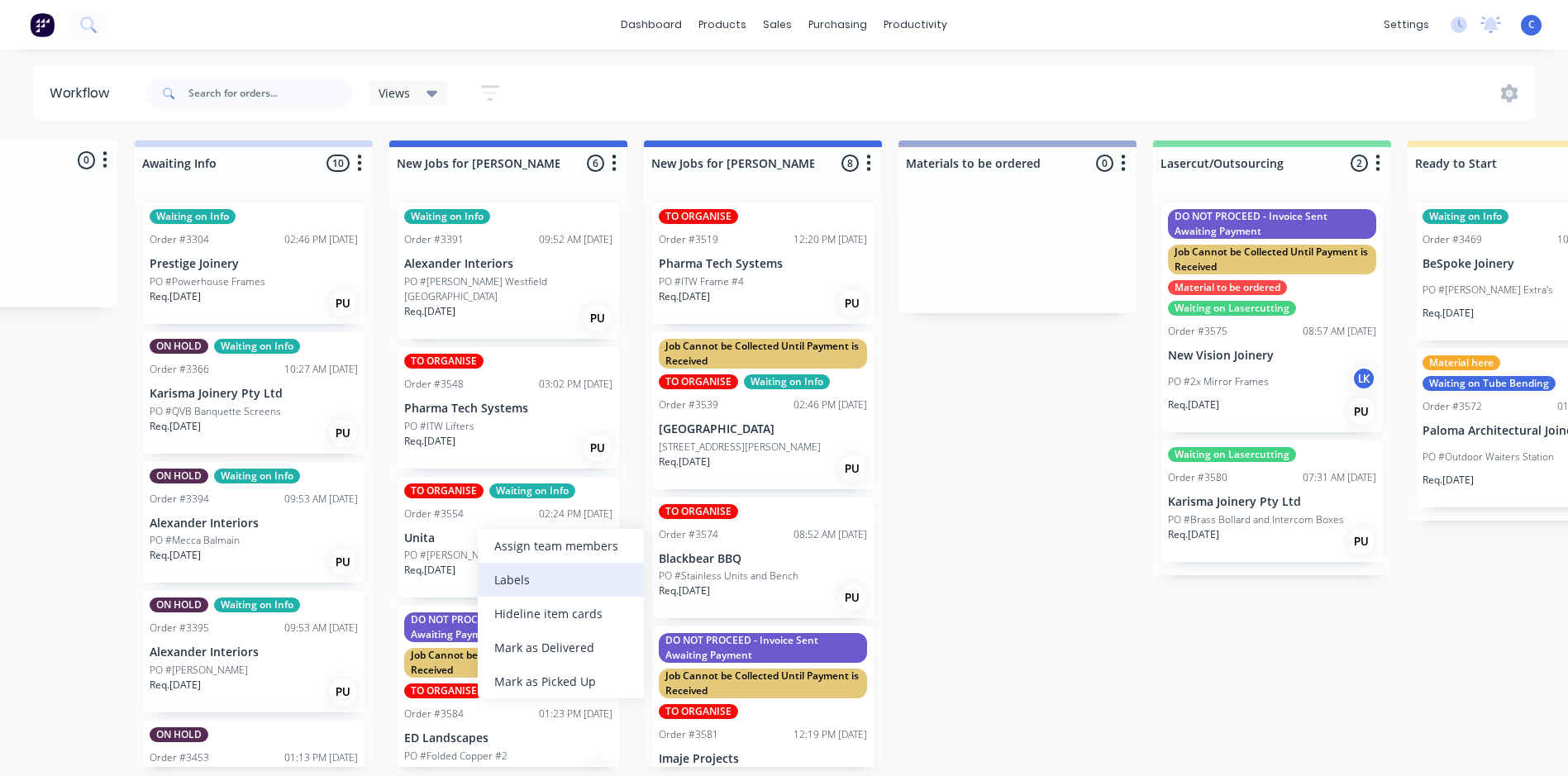
click at [513, 575] on div "Labels" at bounding box center [561, 579] width 166 height 34
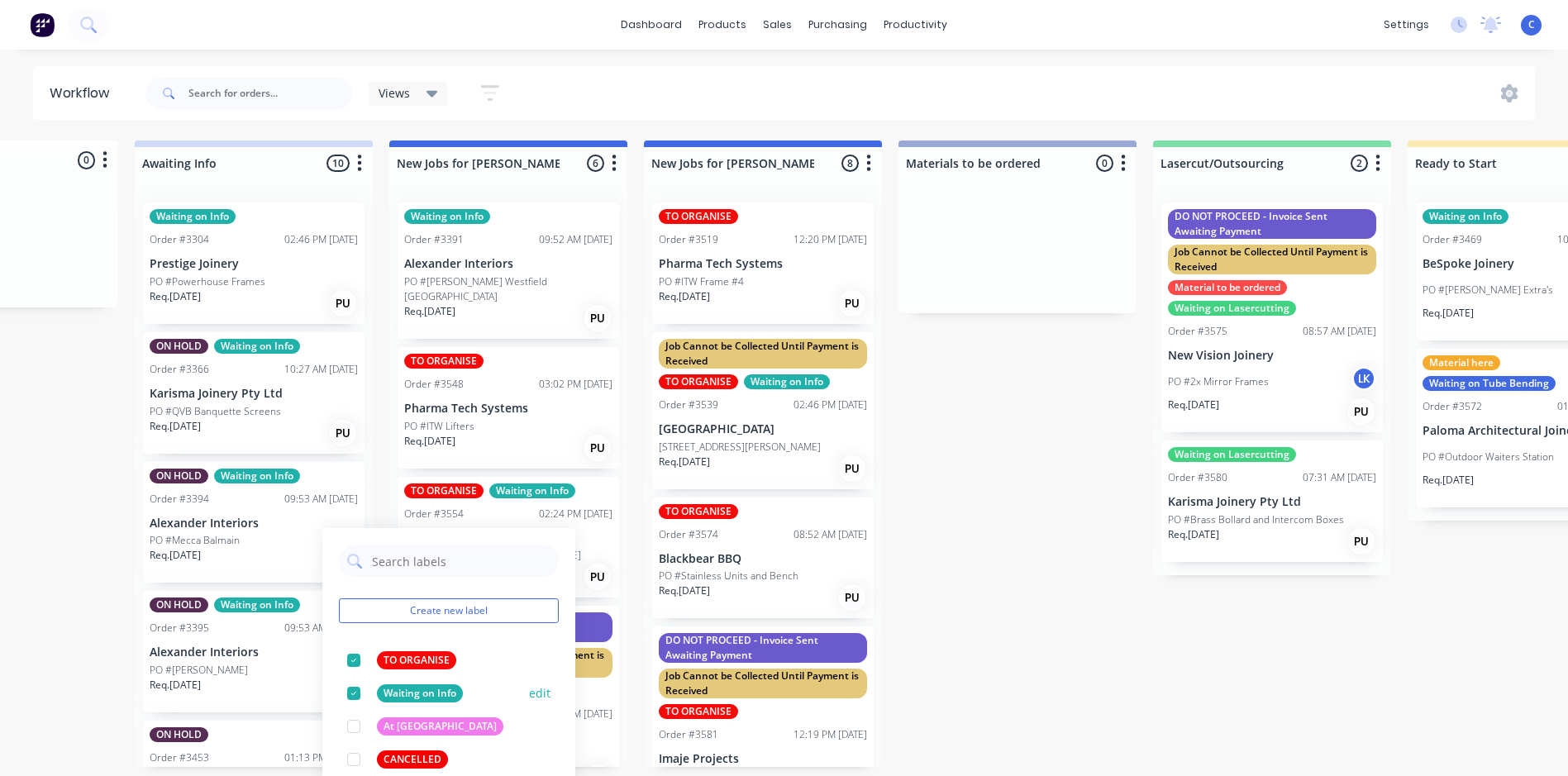
click at [354, 692] on div at bounding box center [354, 693] width 33 height 33
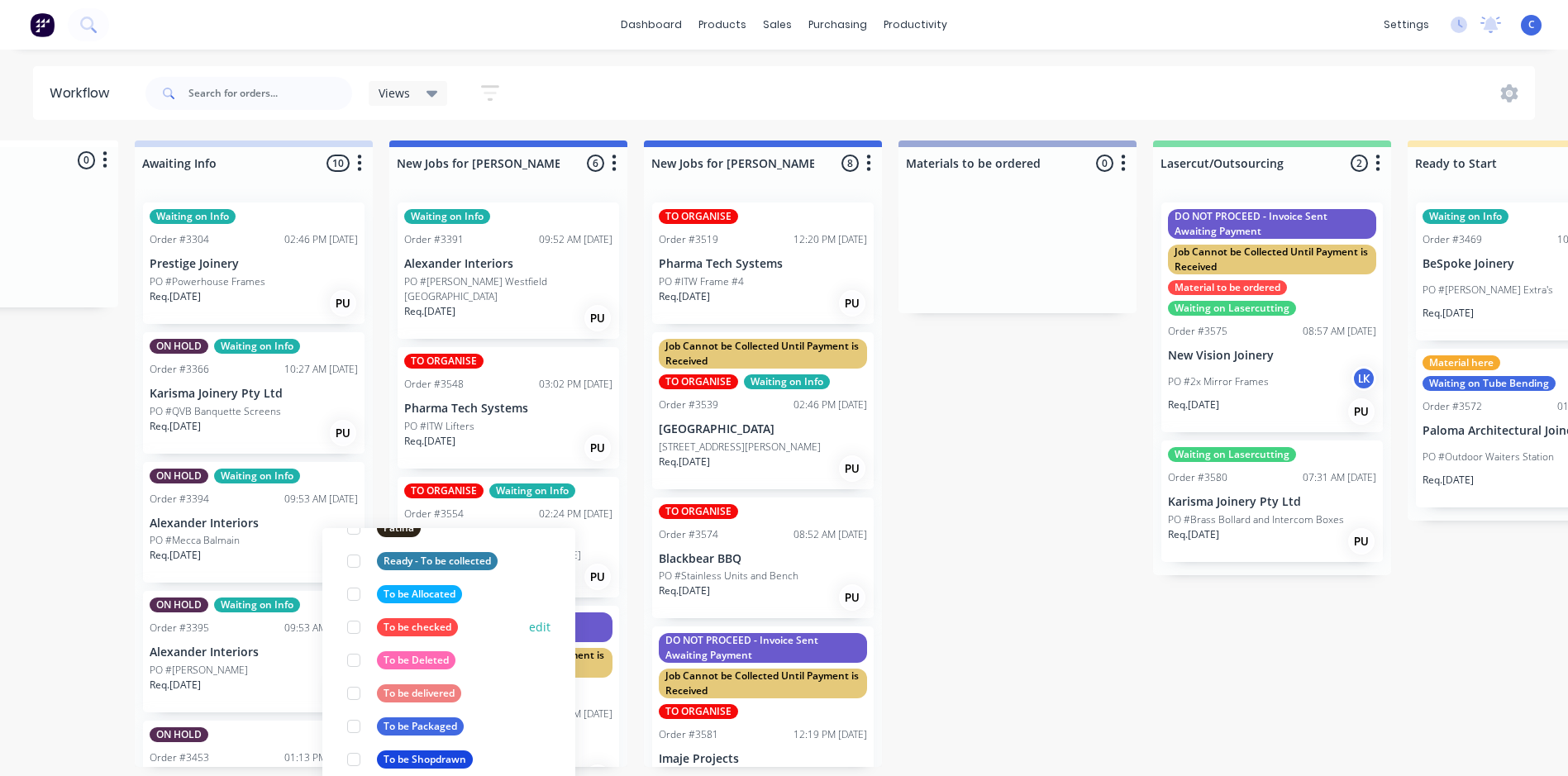
scroll to position [744, 0]
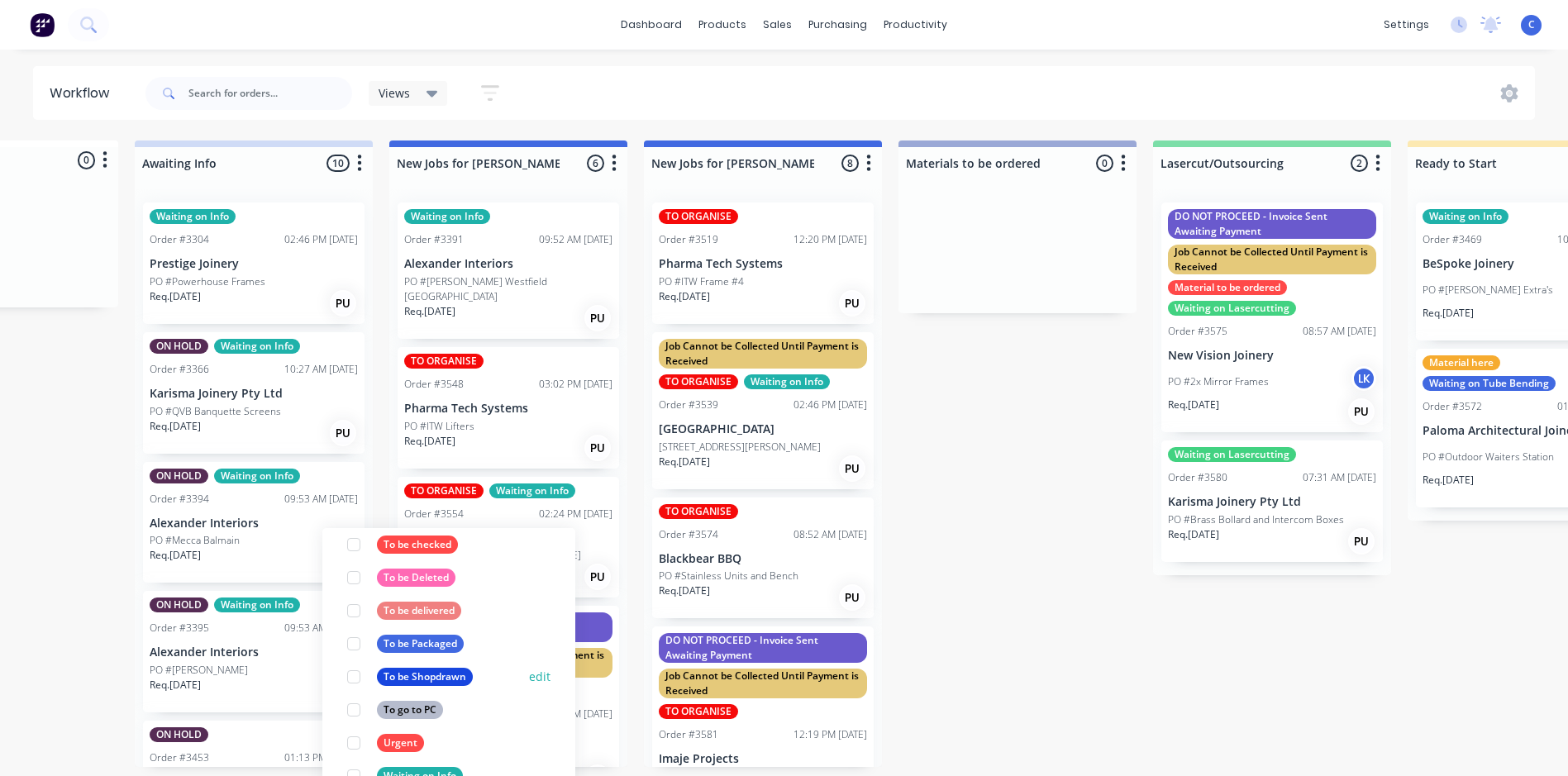
click at [406, 679] on div "To be Shopdrawn" at bounding box center [425, 677] width 96 height 18
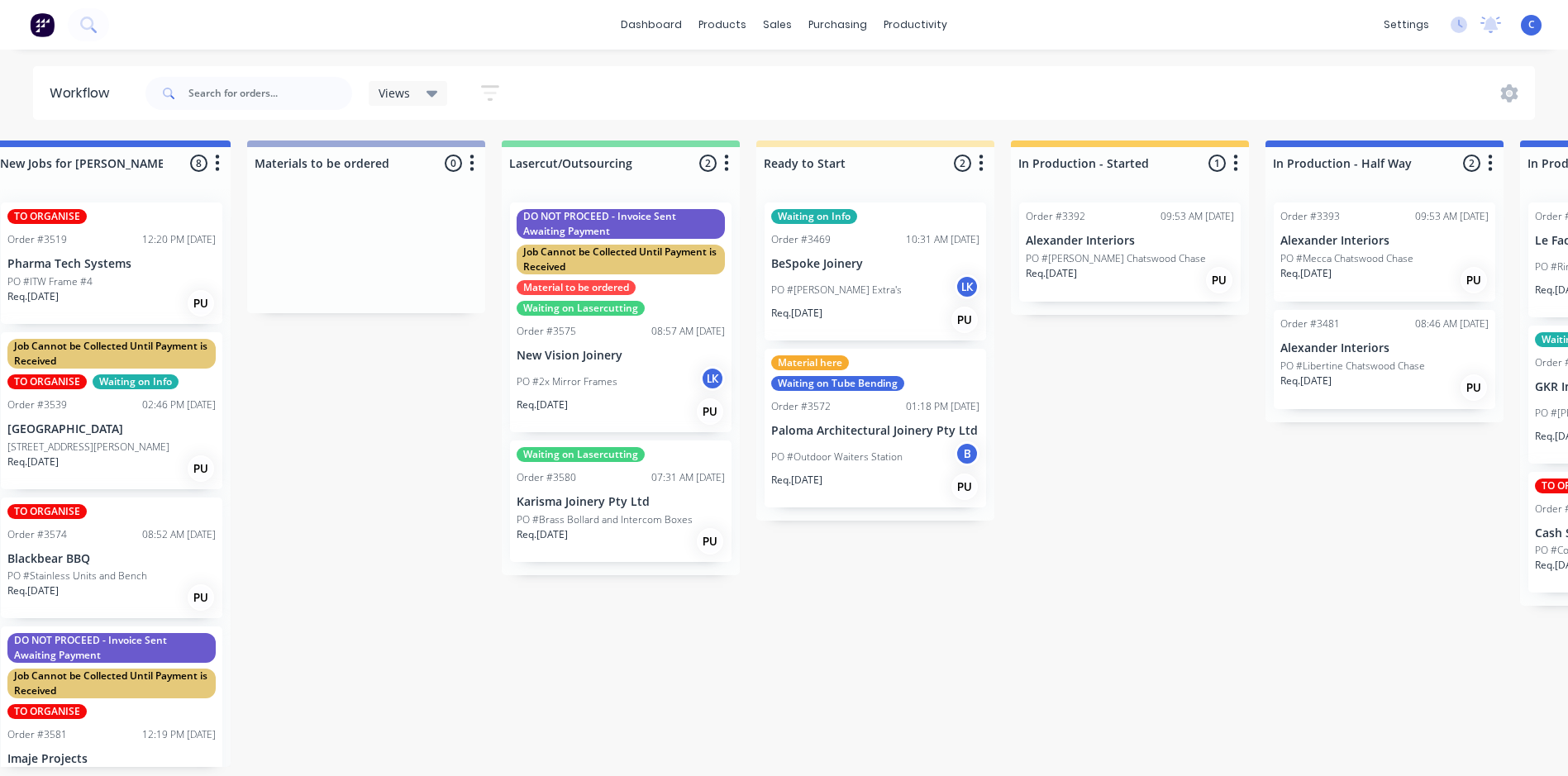
scroll to position [0, 876]
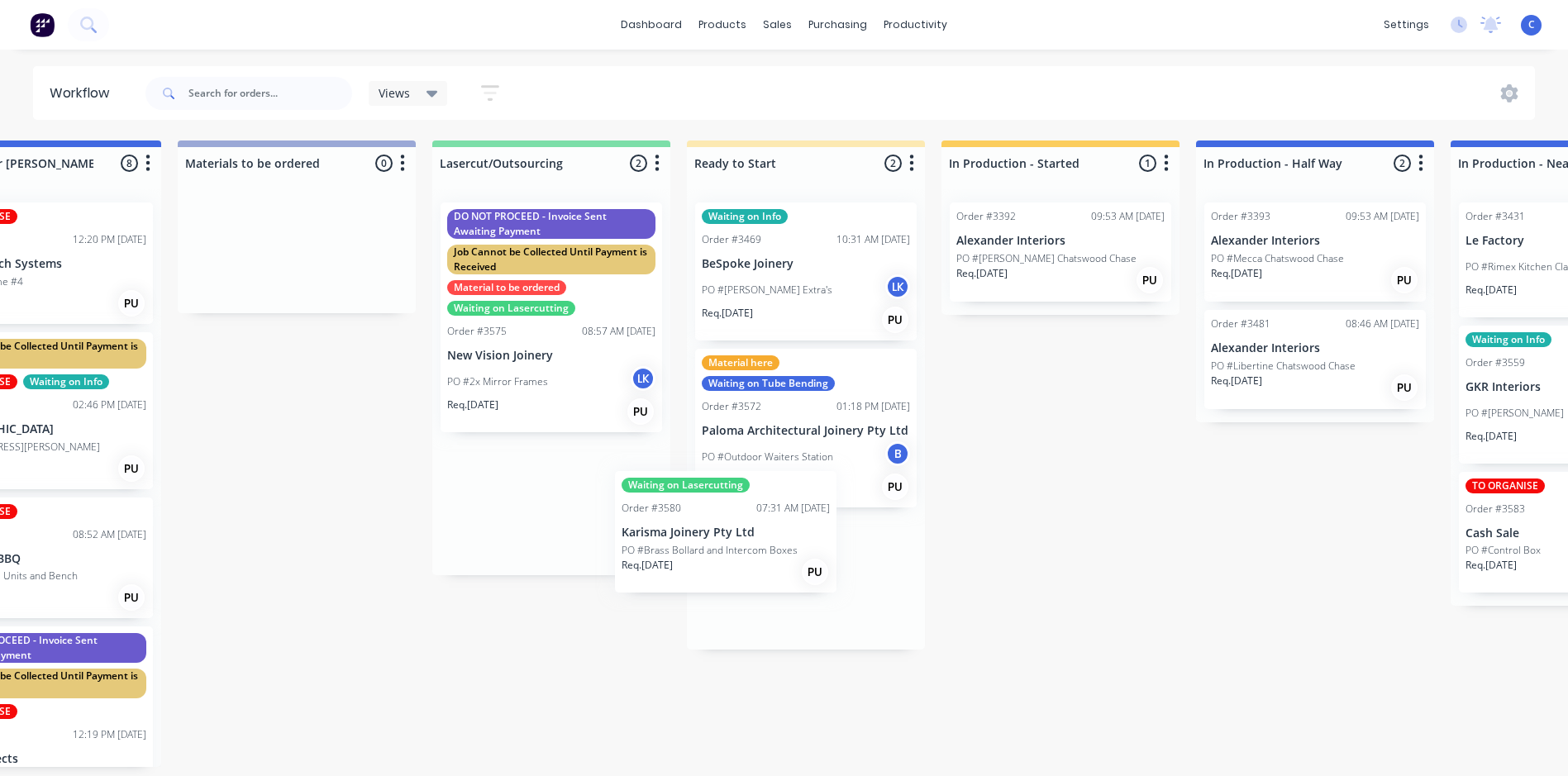
drag, startPoint x: 535, startPoint y: 510, endPoint x: 723, endPoint y: 543, distance: 190.9
click at [720, 542] on div "Submitted 0 Status colour #FFFFFF hex #FFFFFF Save Cancel Summaries Total order…" at bounding box center [1329, 453] width 4435 height 626
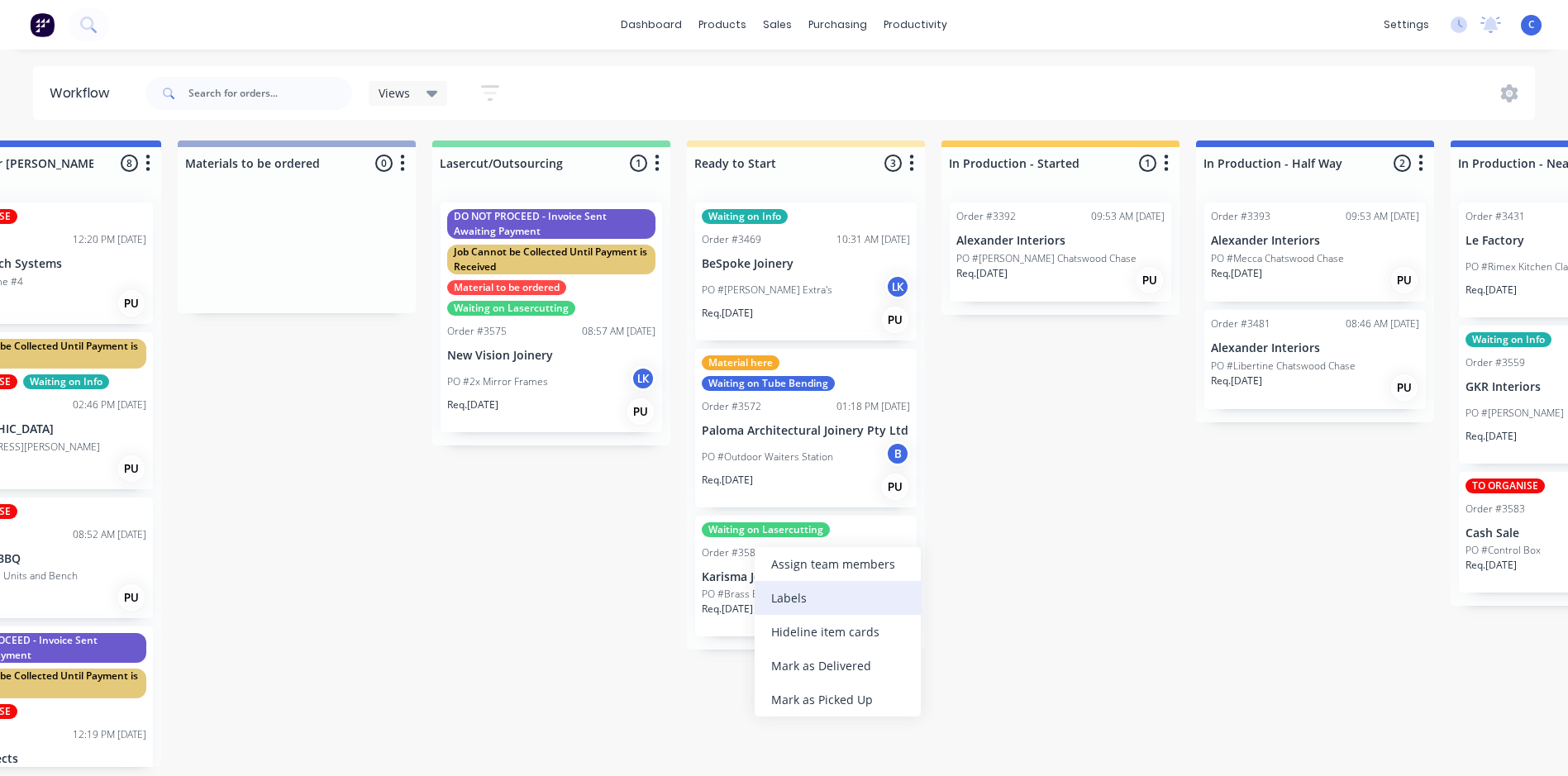
click at [792, 593] on div "Labels" at bounding box center [838, 598] width 166 height 34
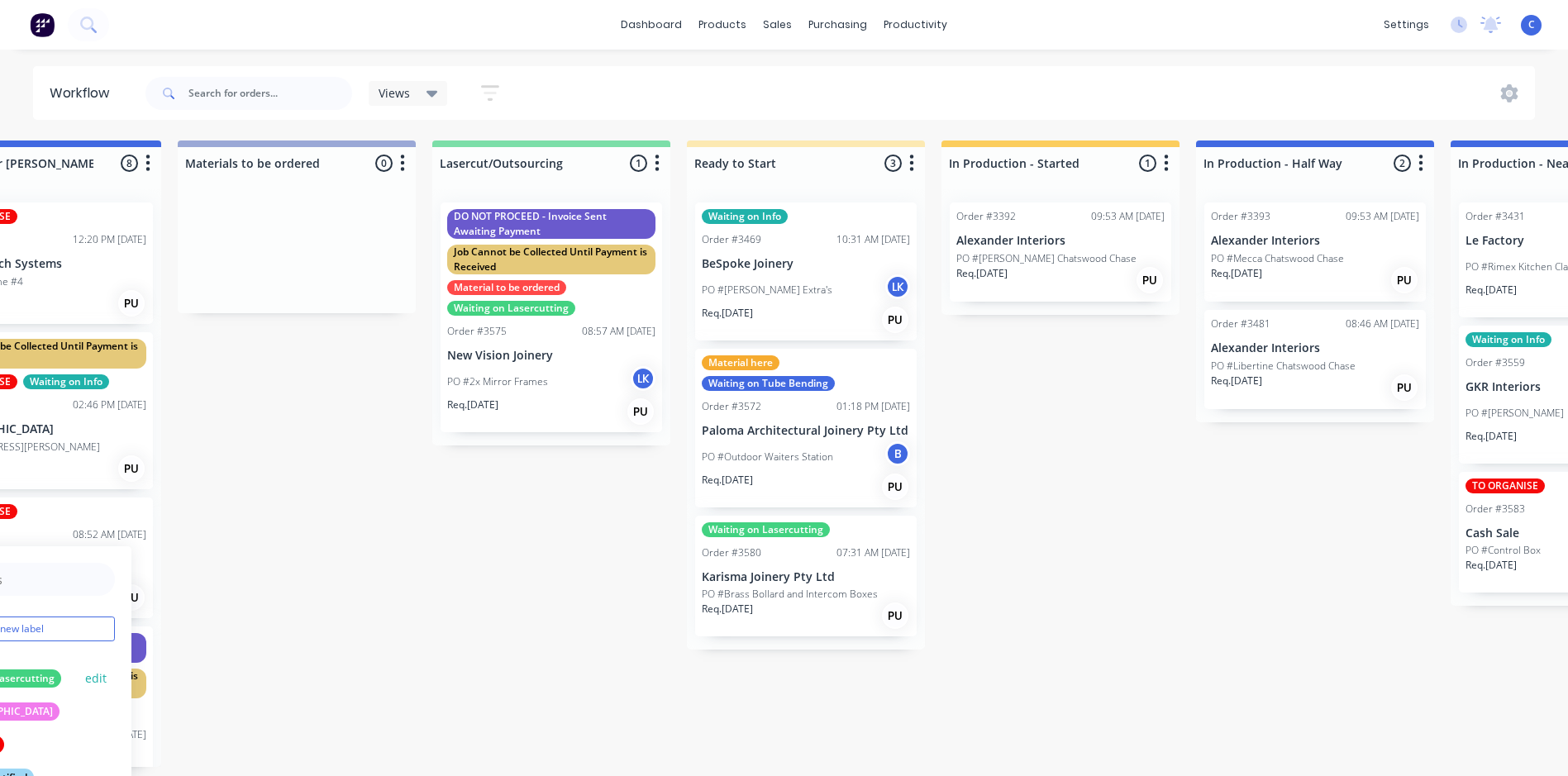
click at [853, 696] on div "Submitted 0 Status colour #FFFFFF hex #FFFFFF Save Cancel Summaries Total order…" at bounding box center [1329, 453] width 4435 height 626
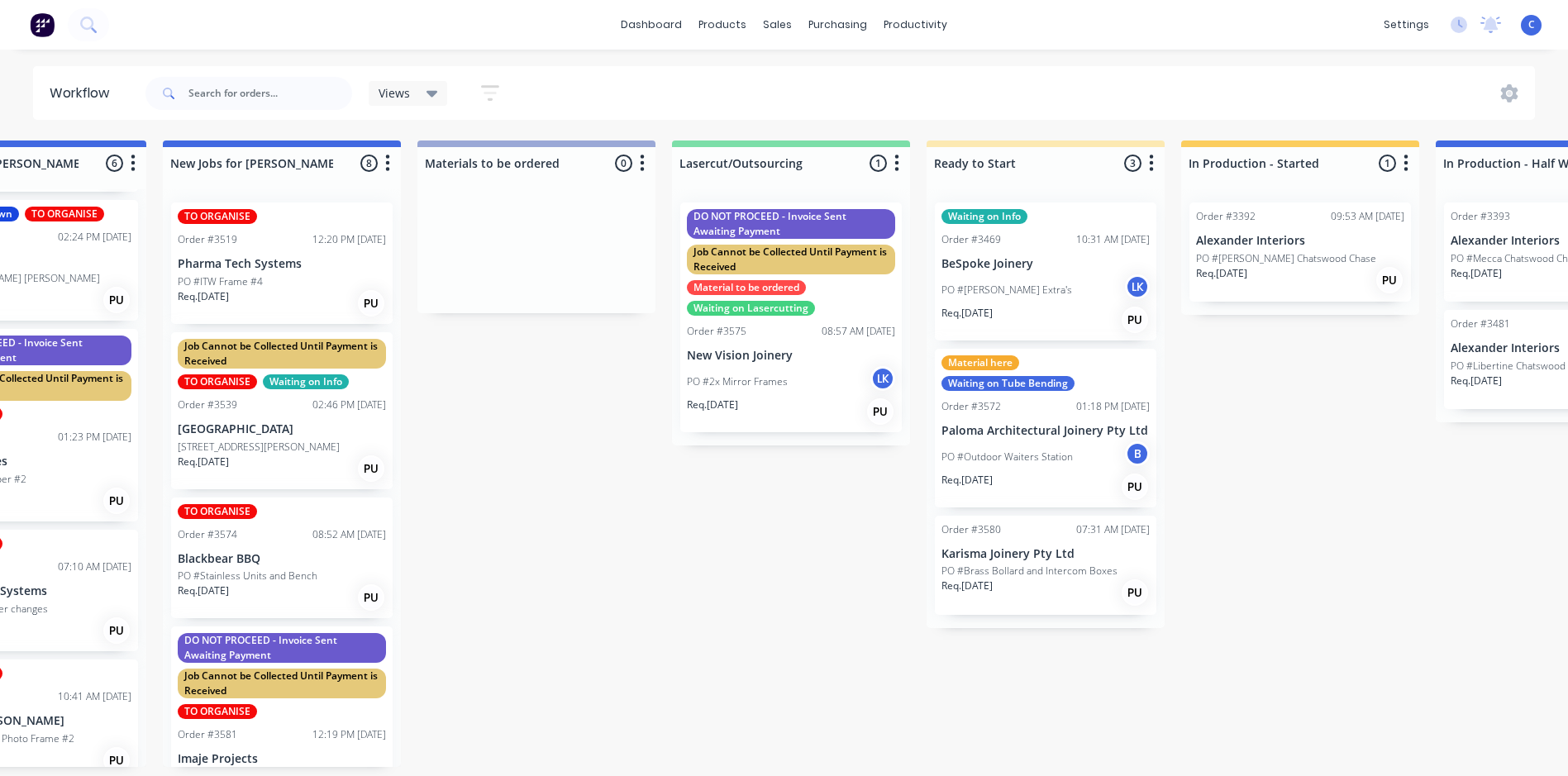
scroll to position [0, 447]
